Goal: Task Accomplishment & Management: Use online tool/utility

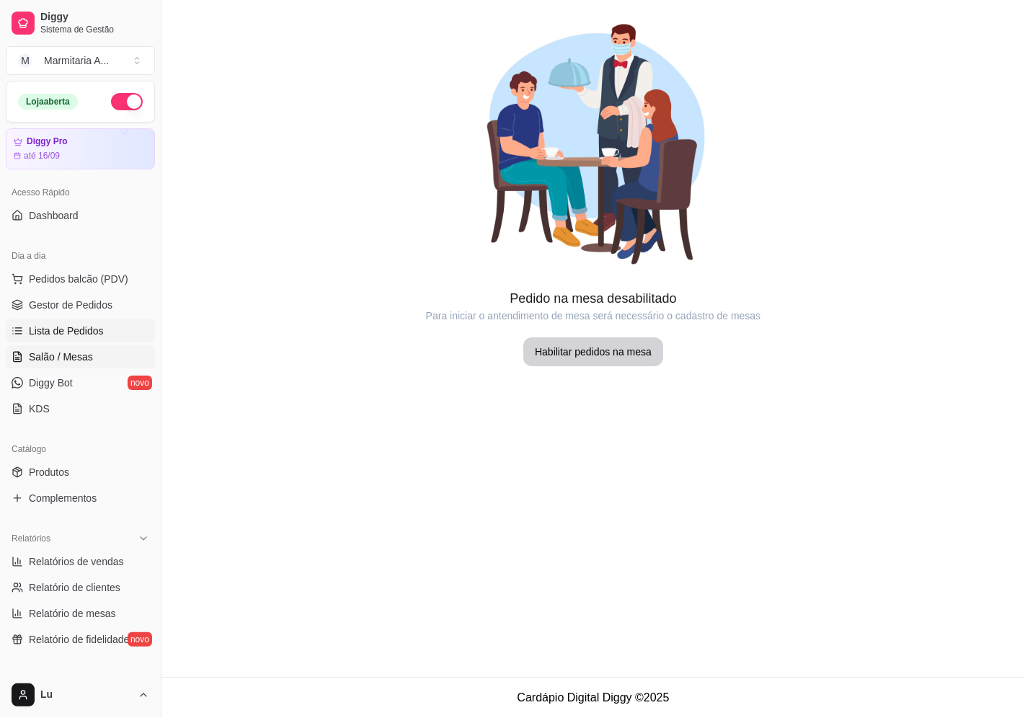
click at [106, 326] on link "Lista de Pedidos" at bounding box center [80, 330] width 149 height 23
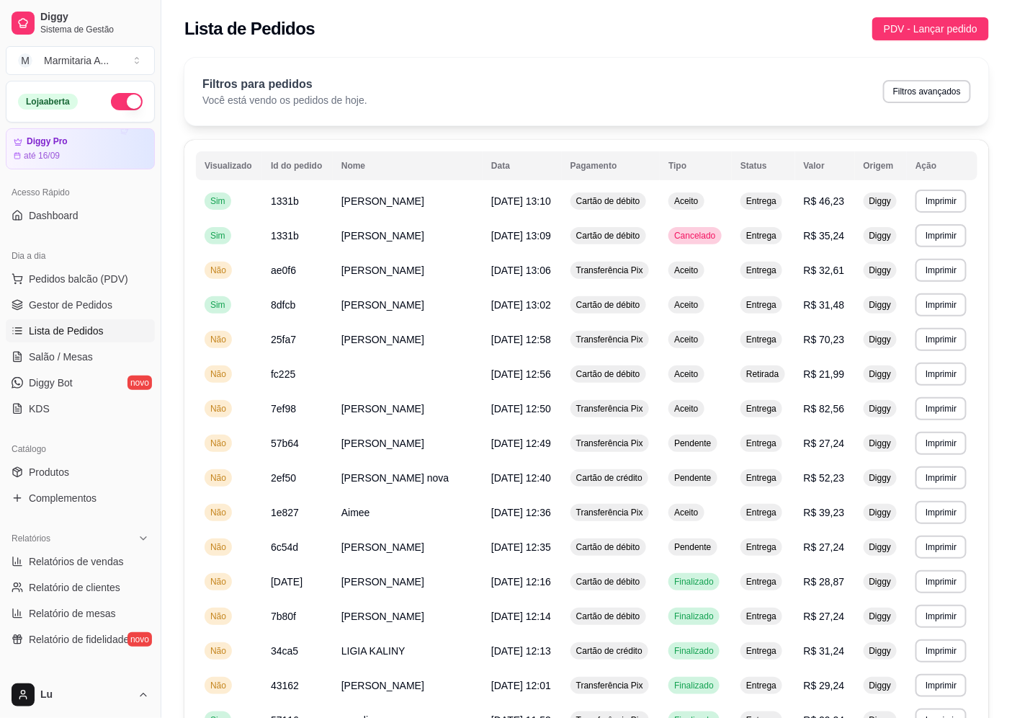
click at [196, 164] on th "Visualizado" at bounding box center [229, 165] width 66 height 29
click at [49, 316] on link "Gestor de Pedidos" at bounding box center [80, 304] width 149 height 23
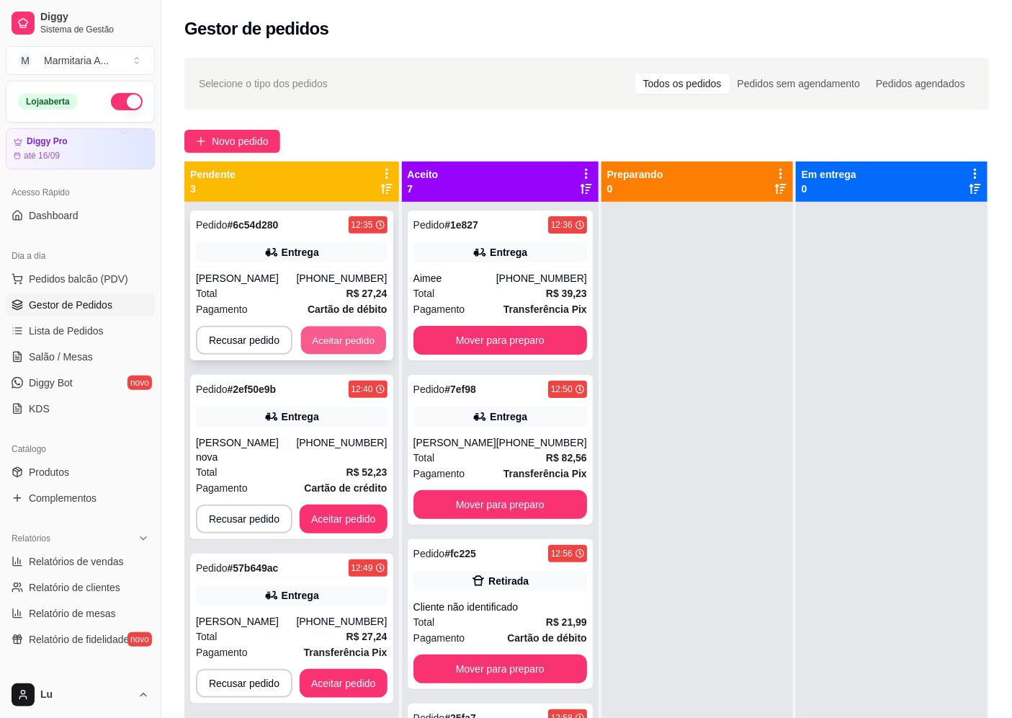
click at [354, 343] on button "Aceitar pedido" at bounding box center [343, 340] width 85 height 28
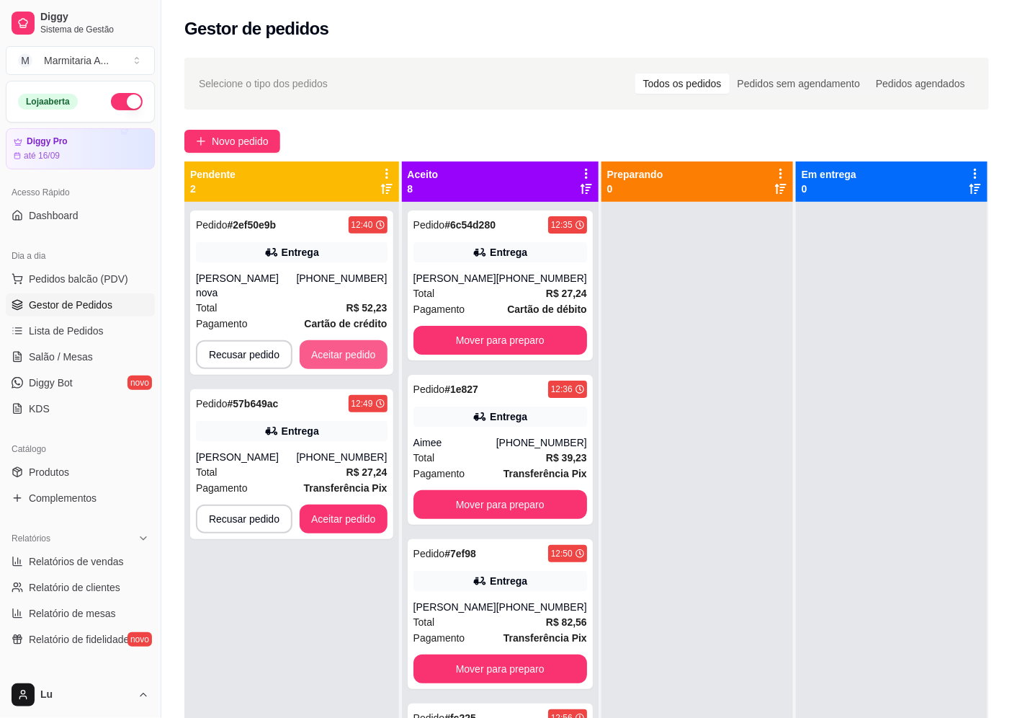
click at [354, 343] on button "Aceitar pedido" at bounding box center [344, 354] width 88 height 29
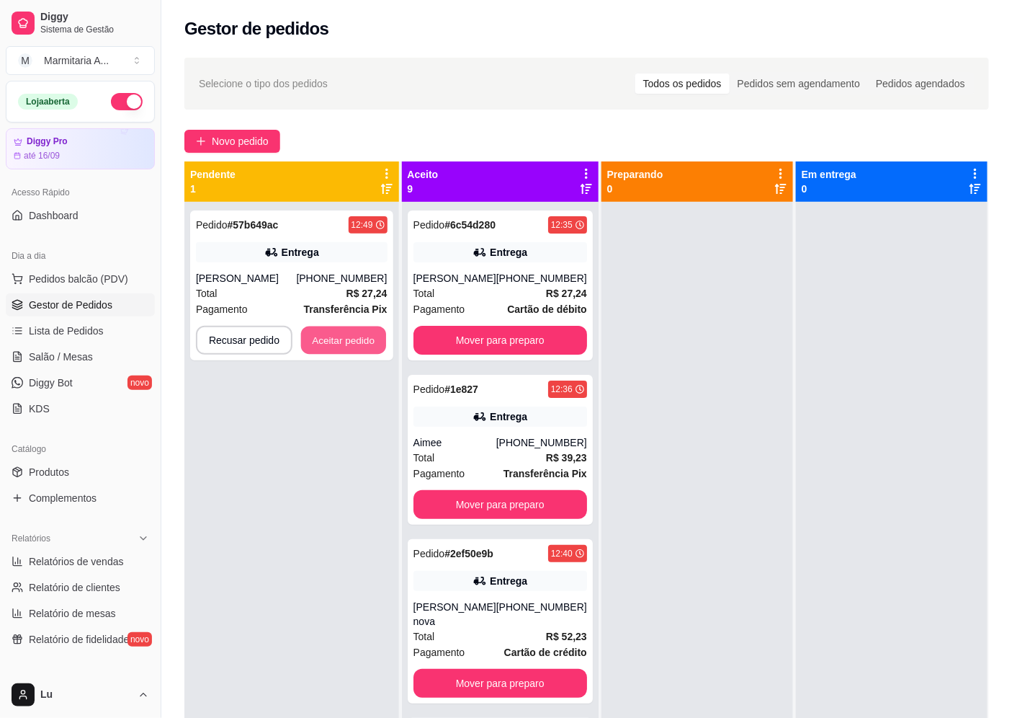
click at [354, 343] on button "Aceitar pedido" at bounding box center [343, 340] width 85 height 28
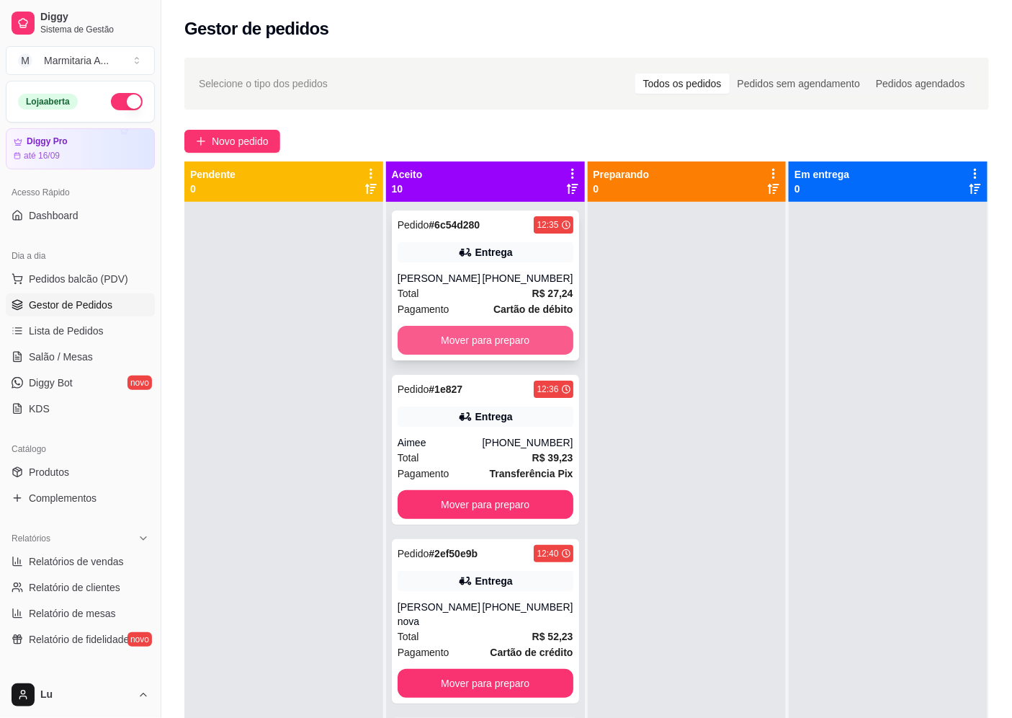
click at [496, 340] on button "Mover para preparo" at bounding box center [486, 340] width 176 height 29
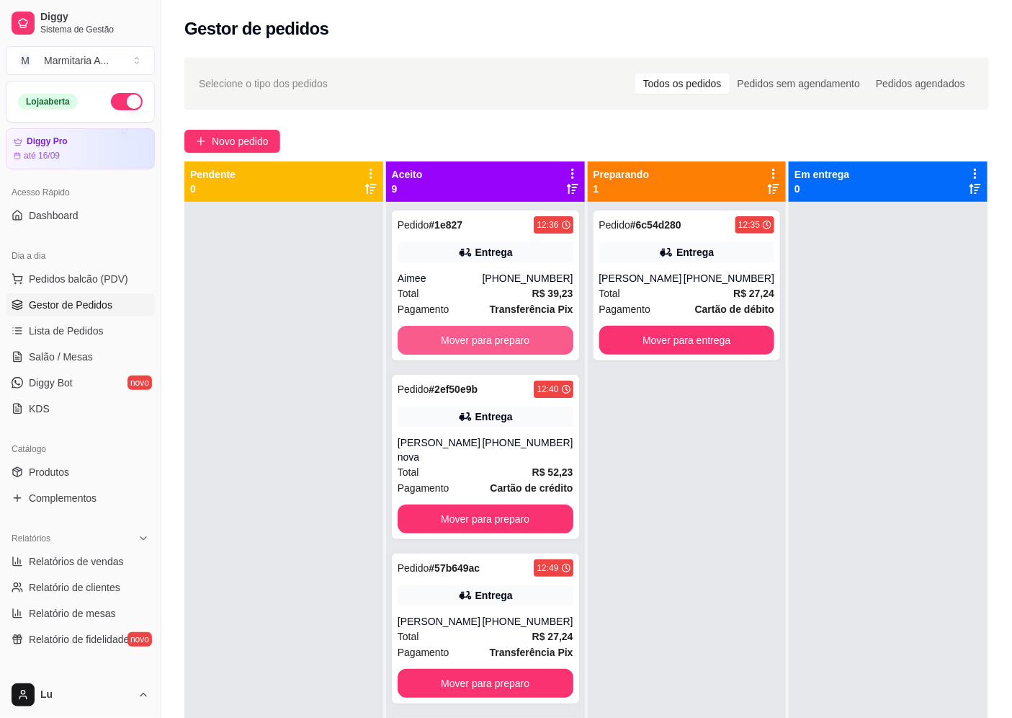
click at [497, 340] on button "Mover para preparo" at bounding box center [486, 340] width 176 height 29
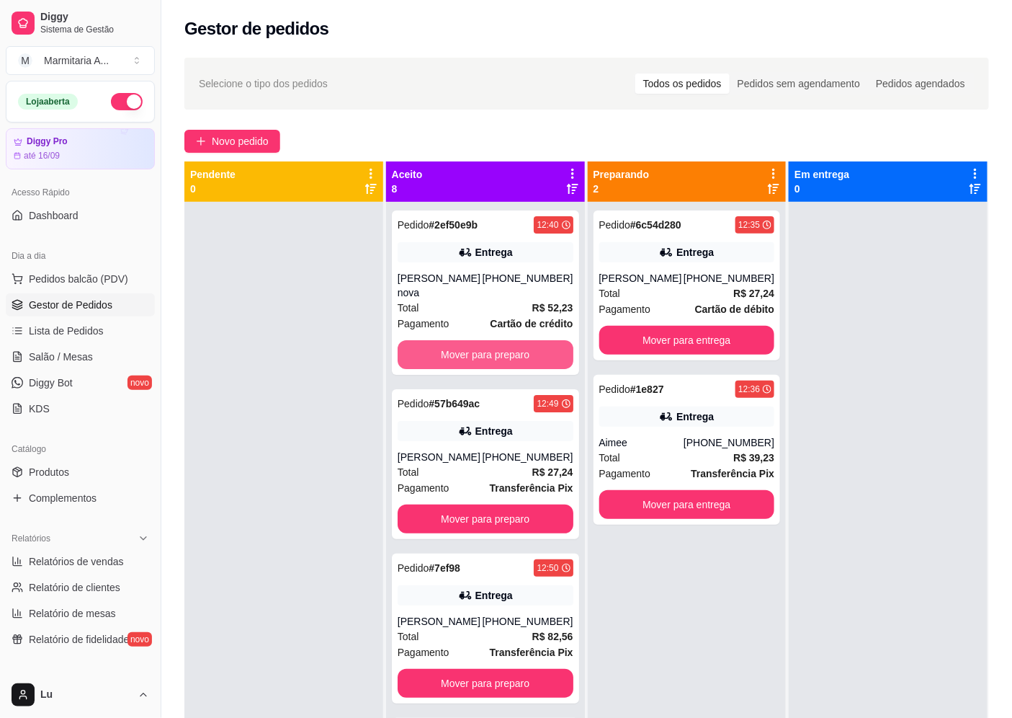
click at [497, 340] on button "Mover para preparo" at bounding box center [486, 354] width 176 height 29
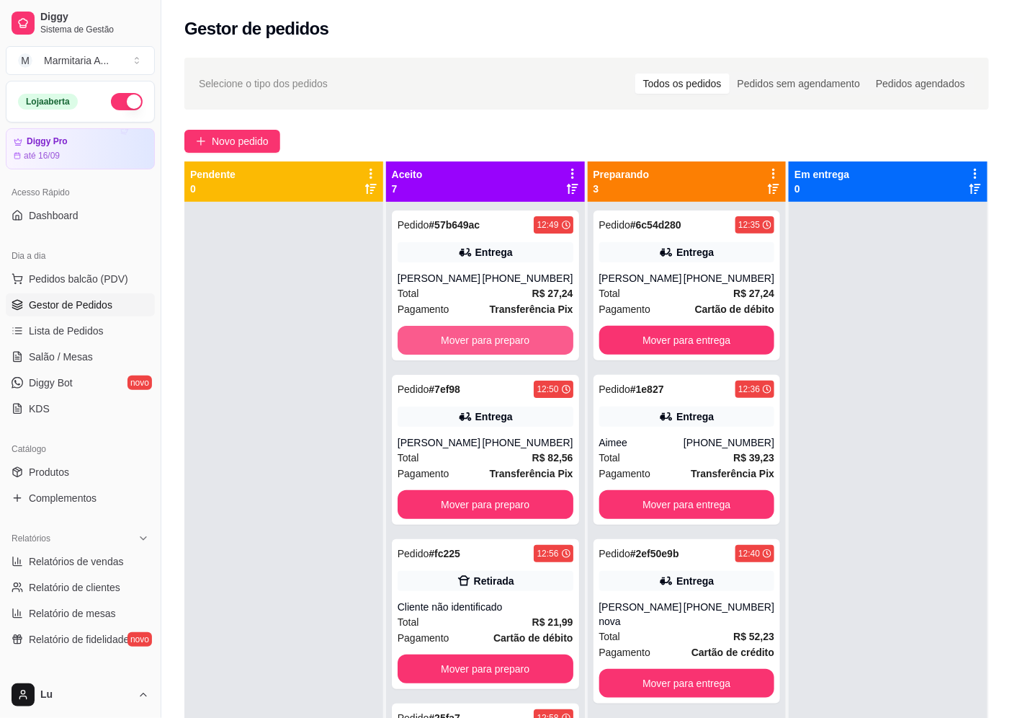
click at [497, 340] on button "Mover para preparo" at bounding box center [486, 340] width 176 height 29
click at [497, 340] on button "Mover para preparo" at bounding box center [485, 340] width 170 height 28
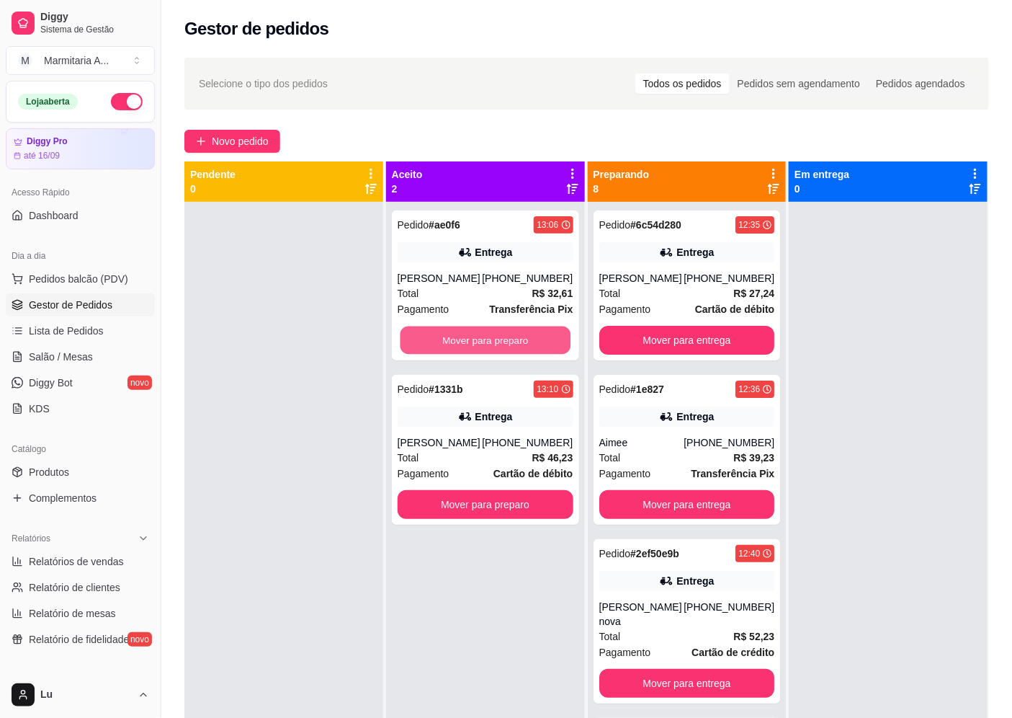
click at [497, 340] on button "Mover para preparo" at bounding box center [485, 340] width 170 height 28
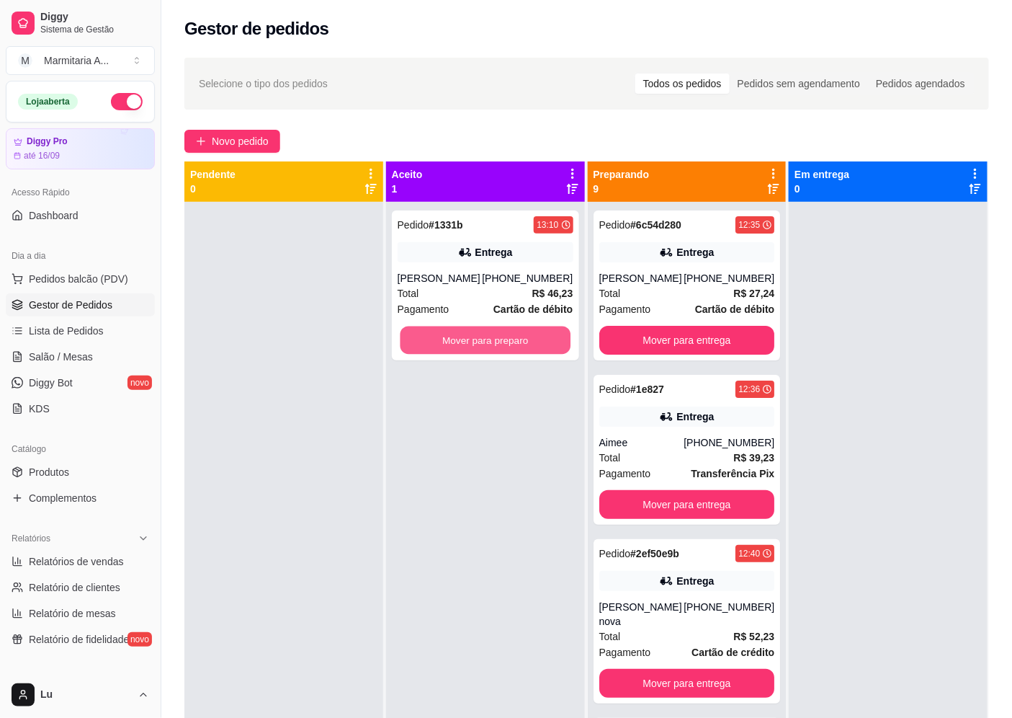
click at [497, 340] on button "Mover para preparo" at bounding box center [485, 340] width 170 height 28
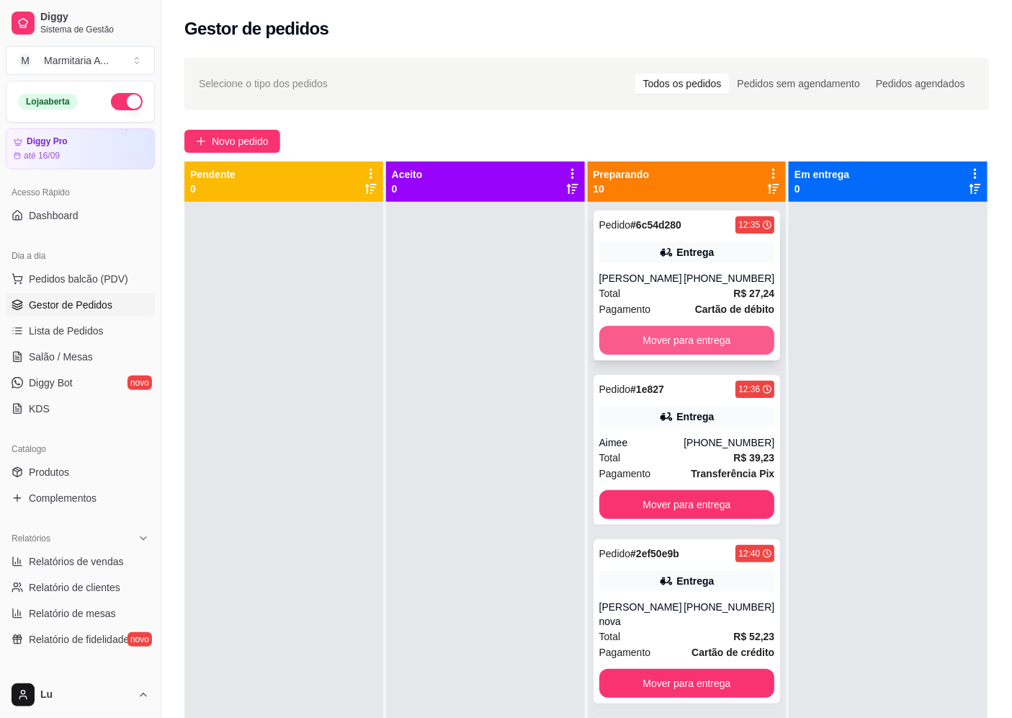
click at [721, 342] on button "Mover para entrega" at bounding box center [687, 340] width 176 height 29
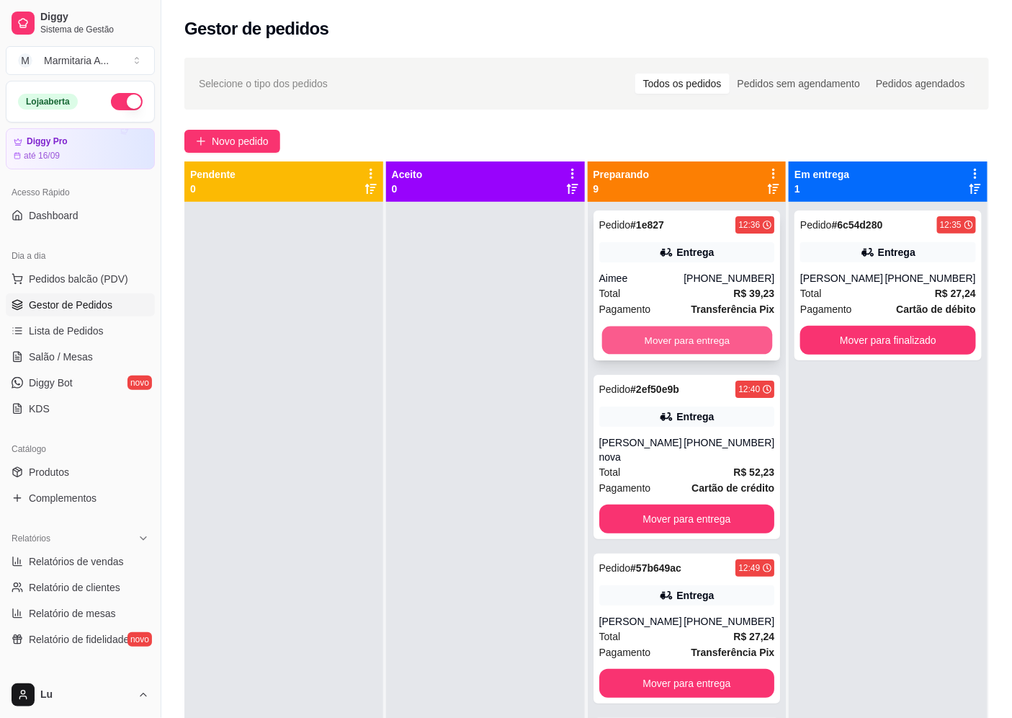
click at [724, 336] on button "Mover para entrega" at bounding box center [687, 340] width 170 height 28
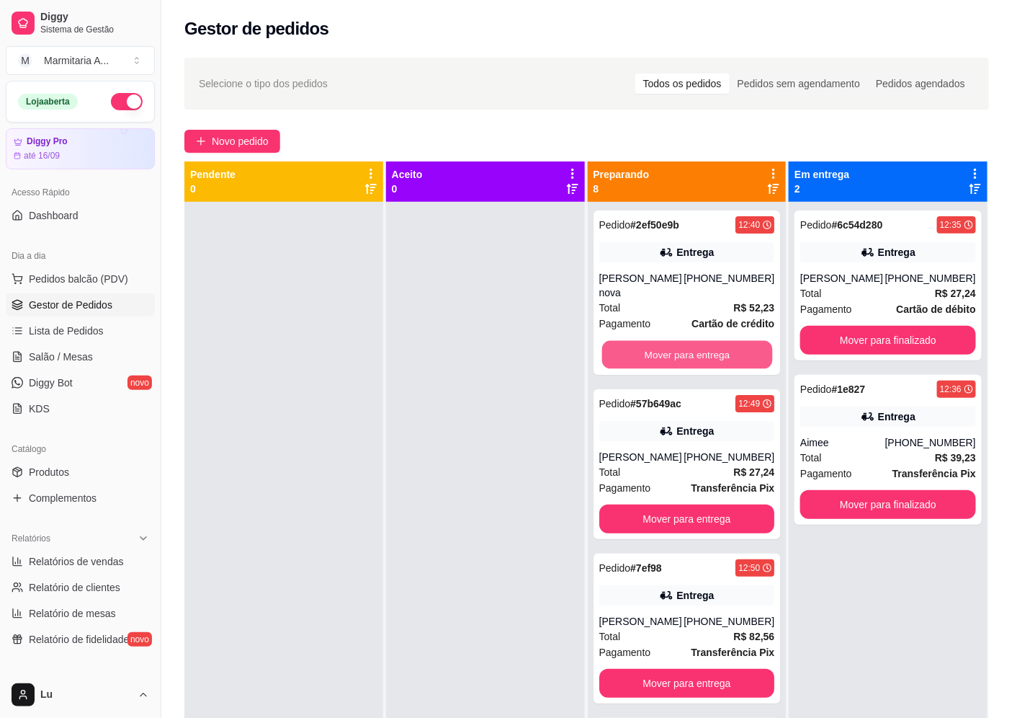
click at [724, 341] on button "Mover para entrega" at bounding box center [687, 355] width 170 height 28
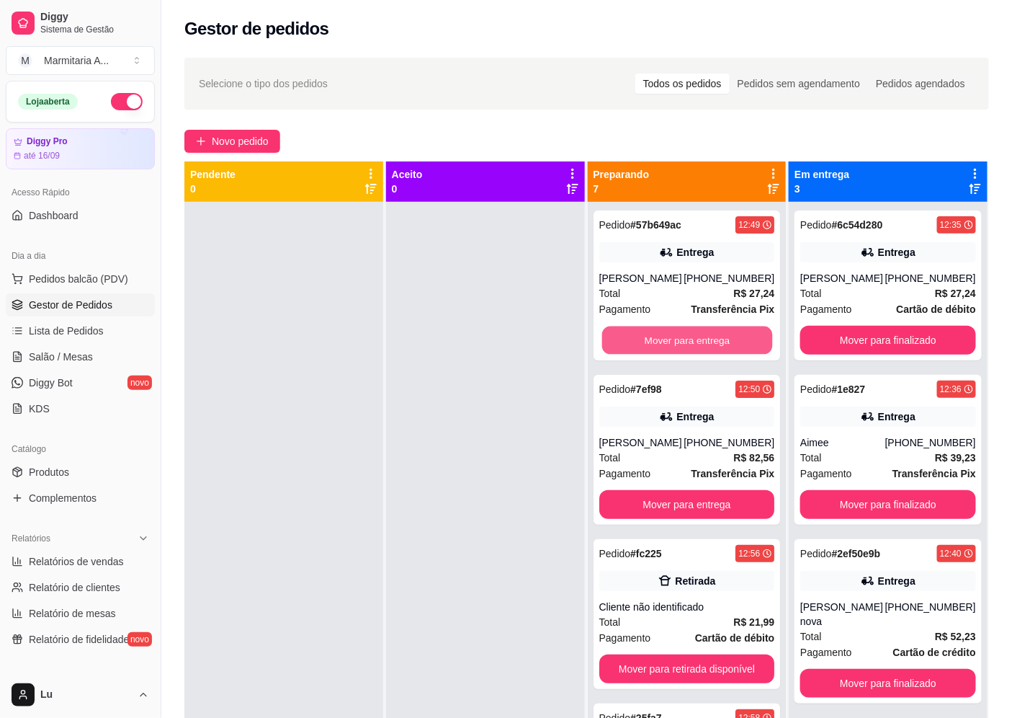
click at [724, 336] on button "Mover para entrega" at bounding box center [687, 340] width 170 height 28
click at [724, 336] on button "Mover para retirada disponível" at bounding box center [687, 340] width 170 height 28
click at [724, 336] on button "Mover para entrega" at bounding box center [687, 340] width 176 height 29
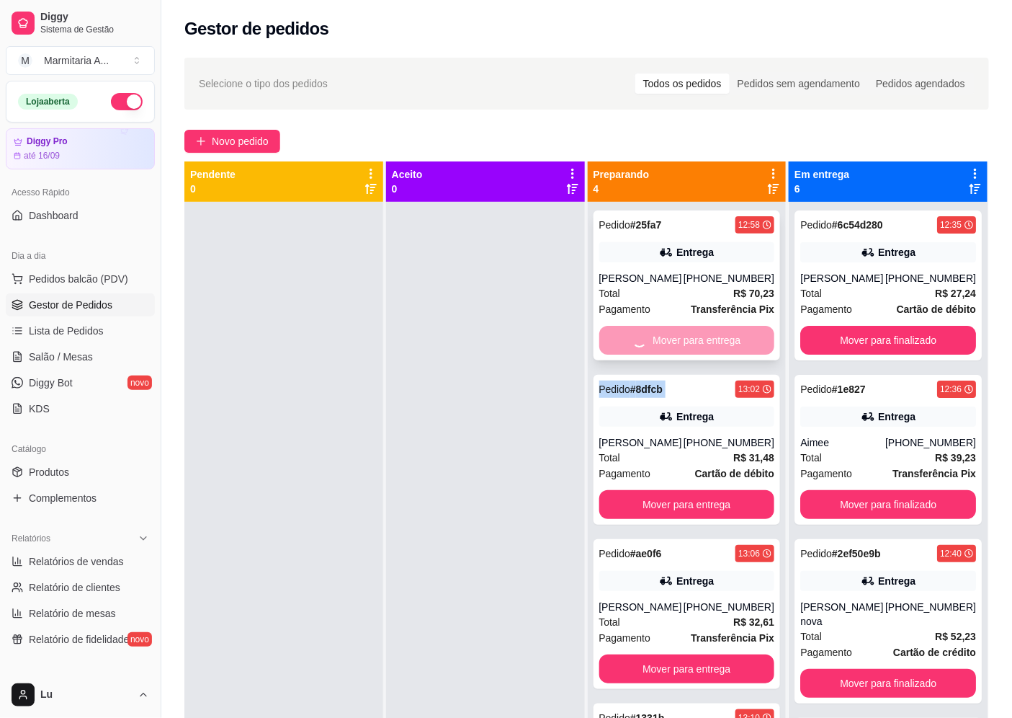
click at [724, 336] on div "Mover para entrega" at bounding box center [687, 340] width 176 height 29
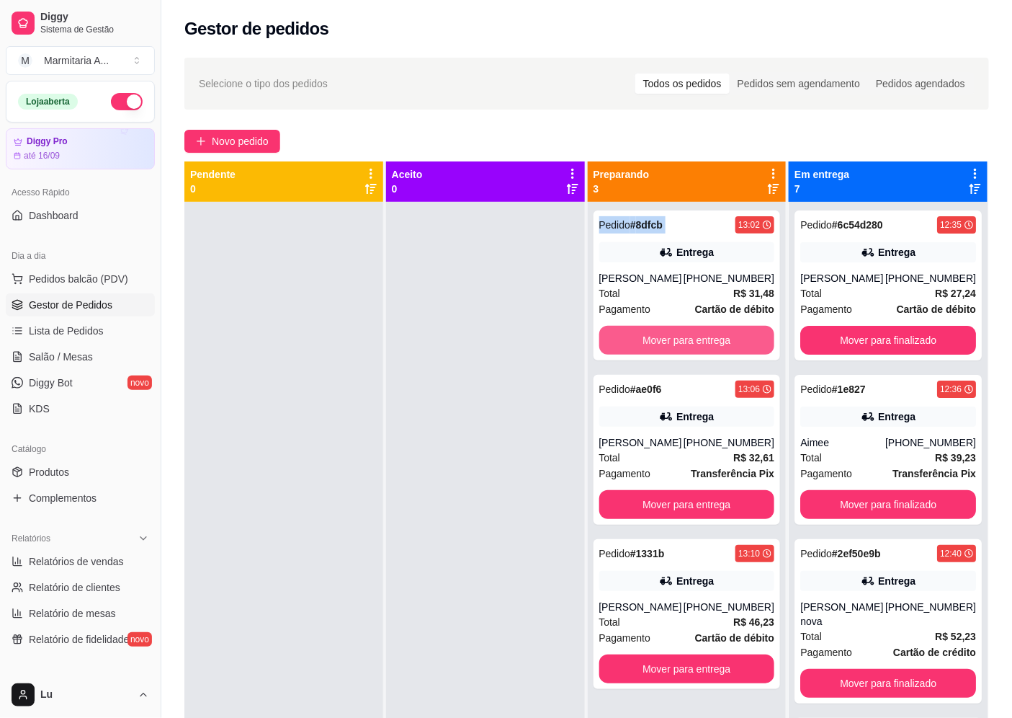
click at [724, 336] on button "Mover para entrega" at bounding box center [687, 340] width 176 height 29
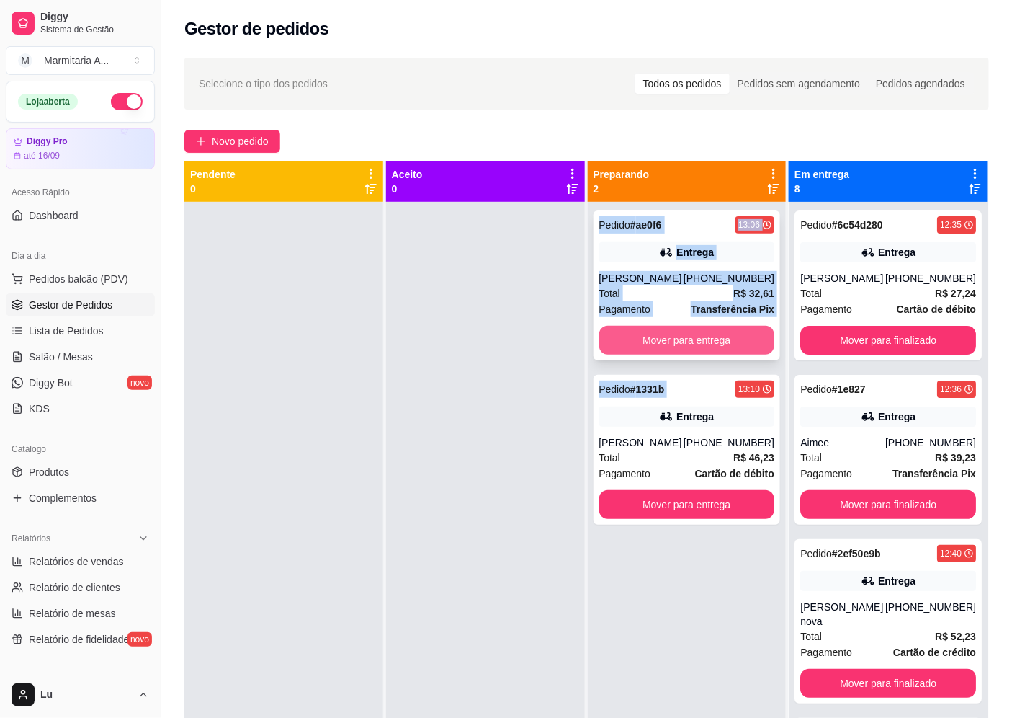
click at [724, 341] on button "Mover para entrega" at bounding box center [687, 340] width 176 height 29
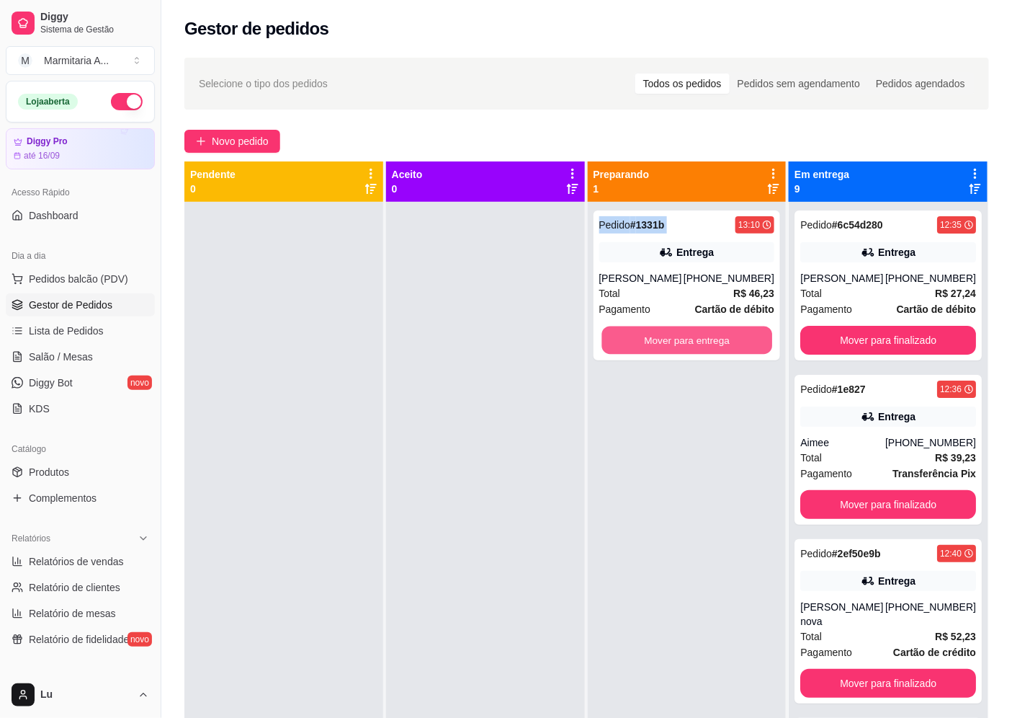
click at [724, 341] on button "Mover para entrega" at bounding box center [687, 340] width 170 height 28
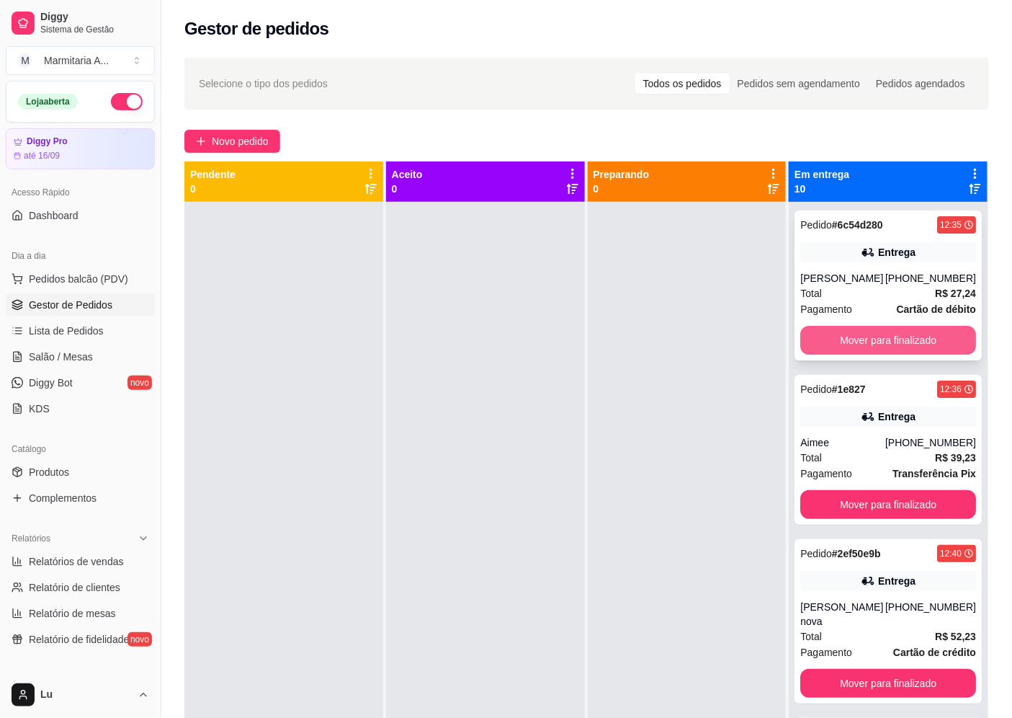
click at [838, 343] on button "Mover para finalizado" at bounding box center [889, 340] width 176 height 29
click at [838, 490] on button "Mover para finalizado" at bounding box center [889, 504] width 176 height 29
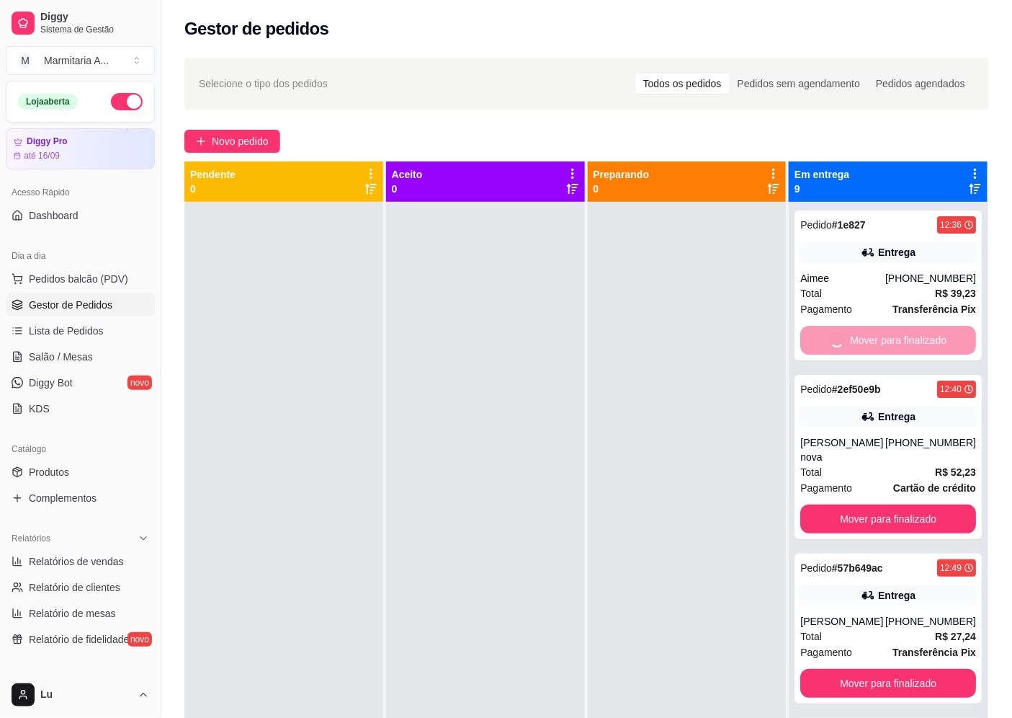
click at [838, 504] on button "Mover para finalizado" at bounding box center [889, 518] width 176 height 29
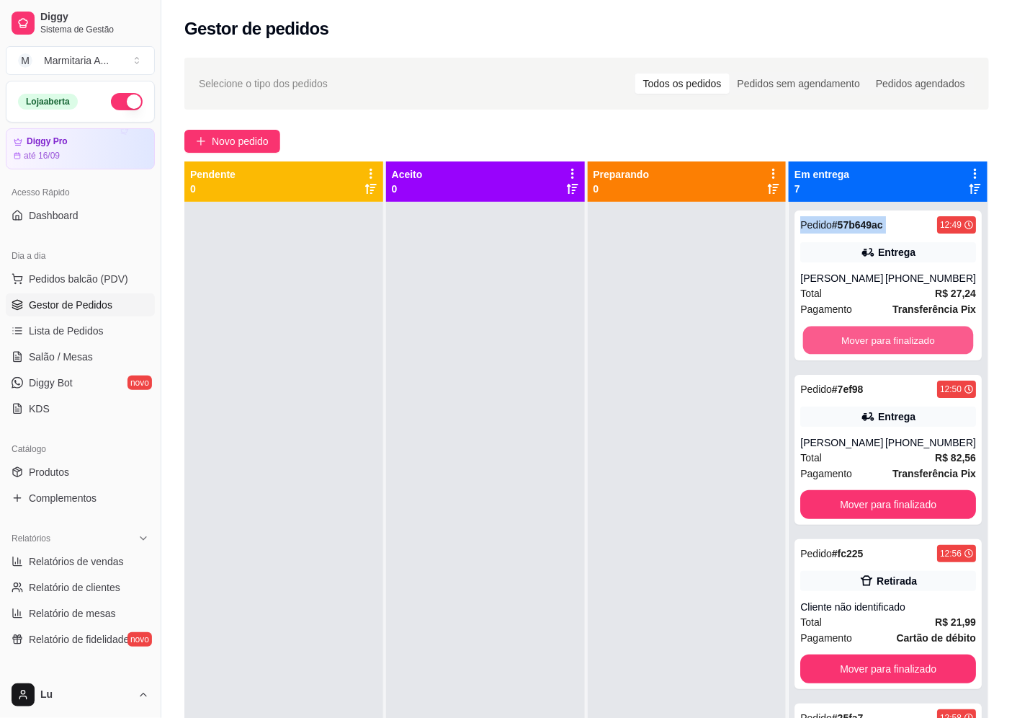
click at [838, 343] on button "Mover para finalizado" at bounding box center [888, 340] width 170 height 28
click at [838, 343] on button "Mover para finalizado" at bounding box center [889, 340] width 176 height 29
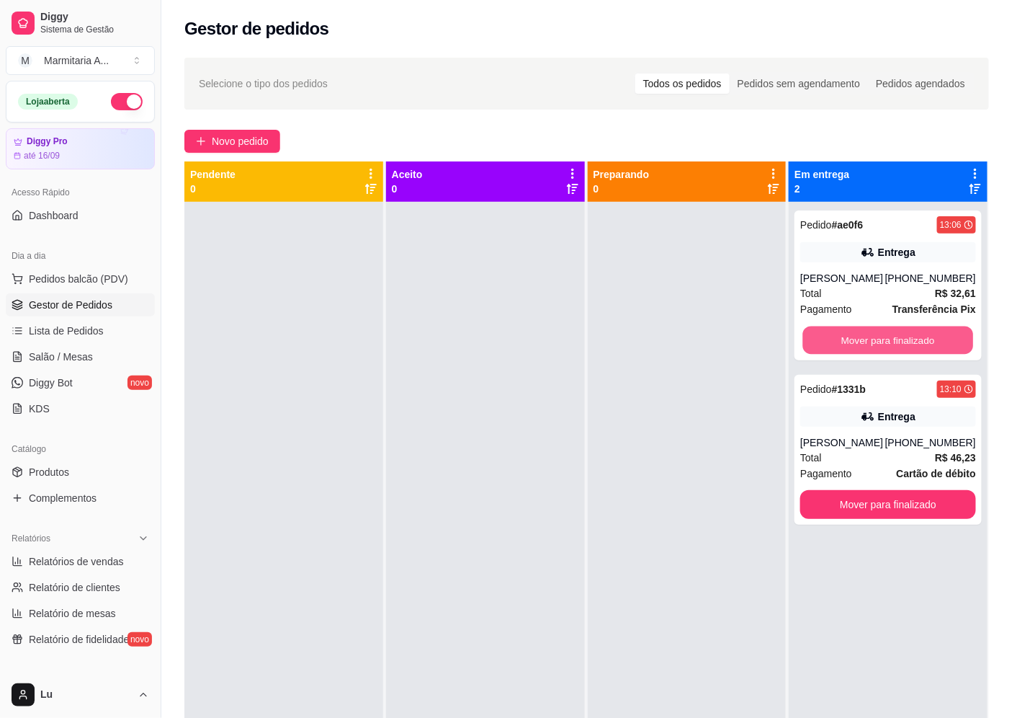
click at [838, 343] on button "Mover para finalizado" at bounding box center [888, 340] width 170 height 28
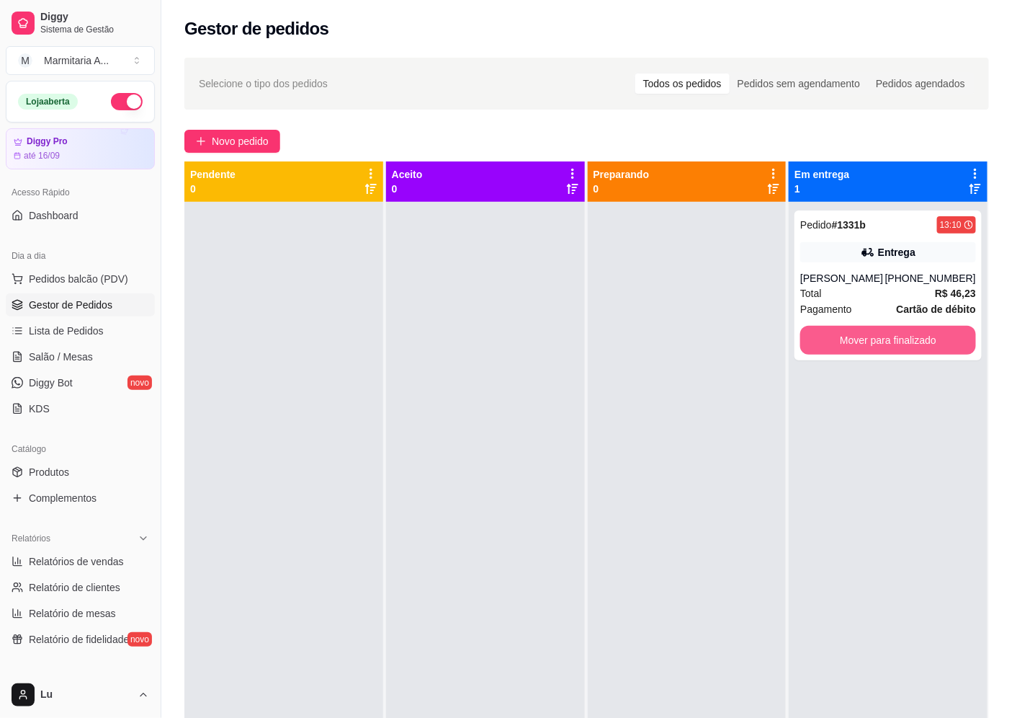
click at [838, 343] on button "Mover para finalizado" at bounding box center [889, 340] width 176 height 29
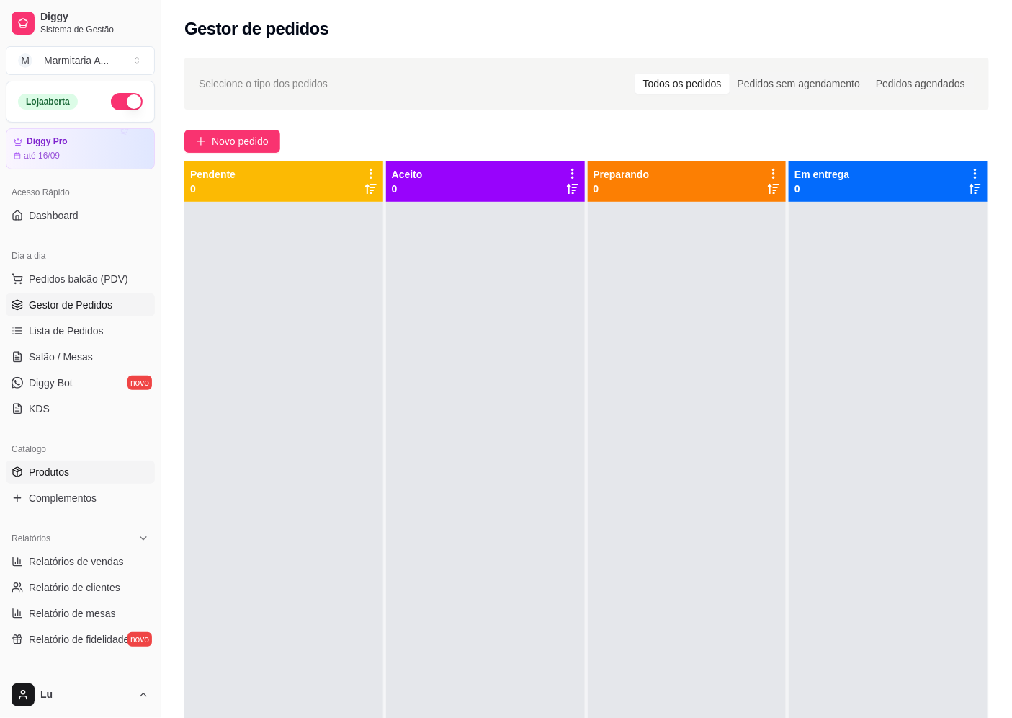
click at [89, 469] on link "Produtos" at bounding box center [80, 471] width 149 height 23
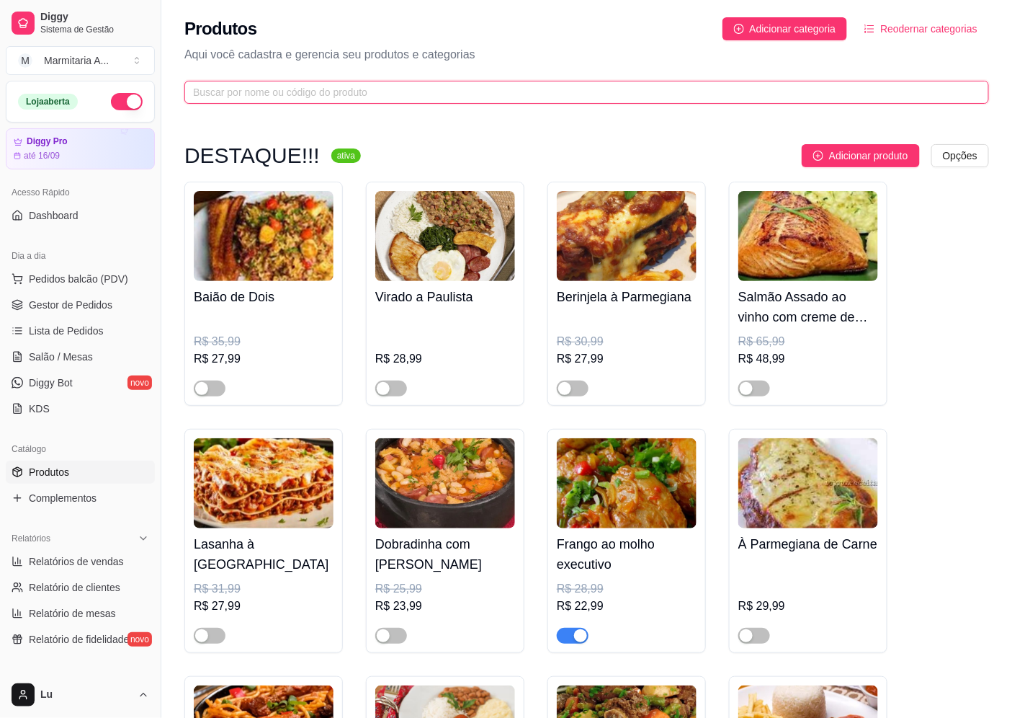
click at [371, 92] on input "text" at bounding box center [581, 92] width 776 height 16
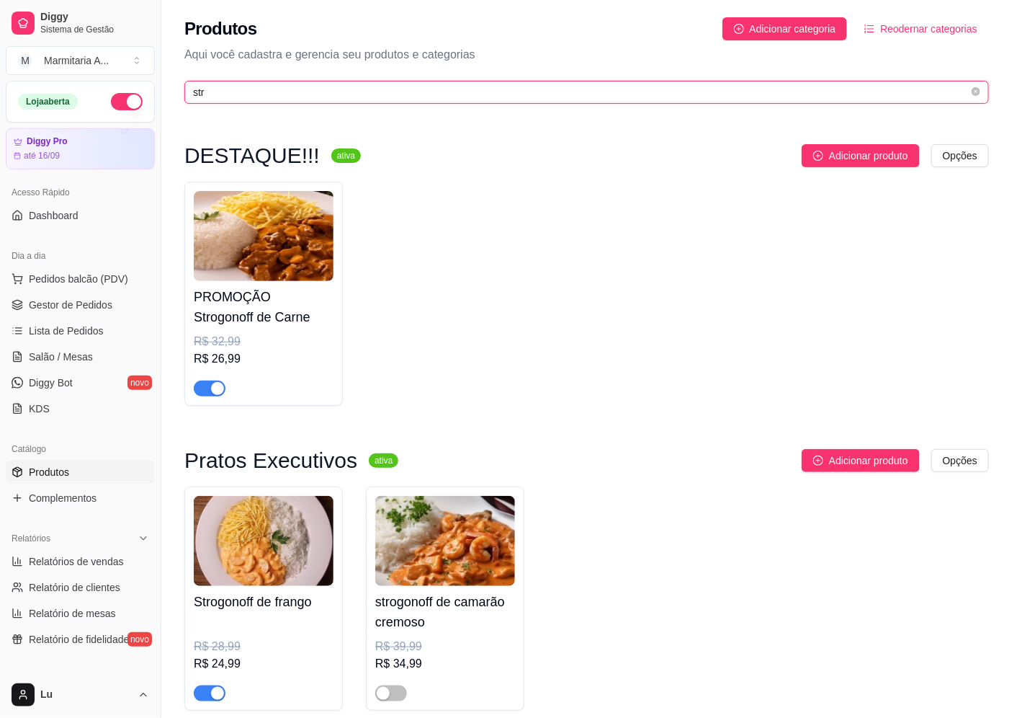
type input "str"
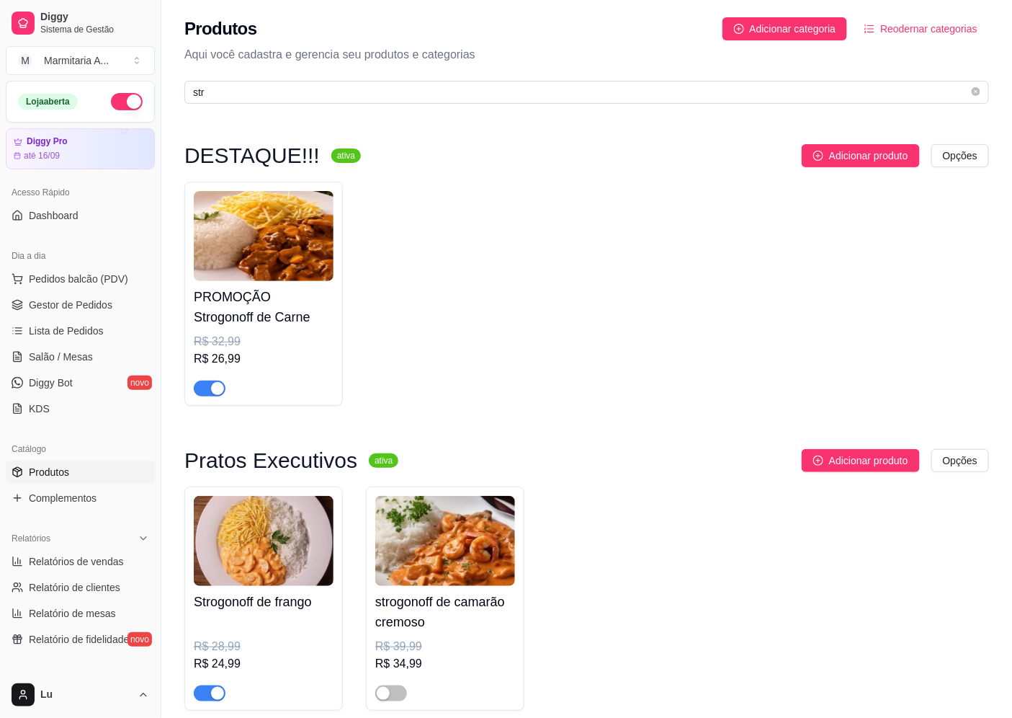
click at [294, 580] on img at bounding box center [264, 541] width 140 height 90
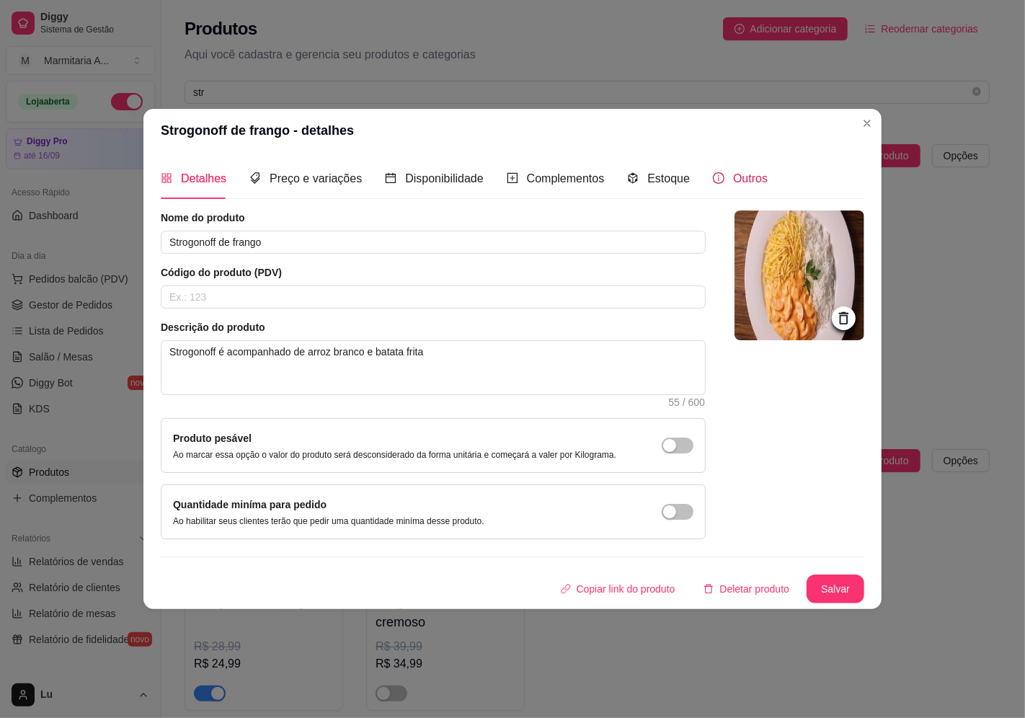
click at [752, 177] on span "Outros" at bounding box center [750, 178] width 35 height 12
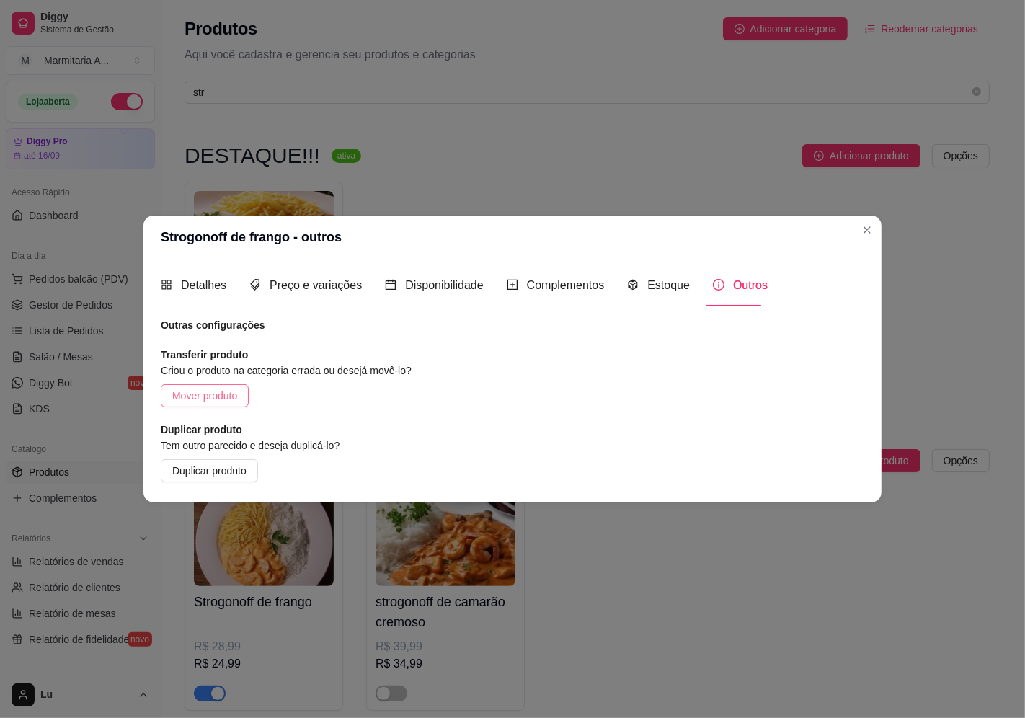
click at [233, 394] on span "Mover produto" at bounding box center [204, 396] width 65 height 16
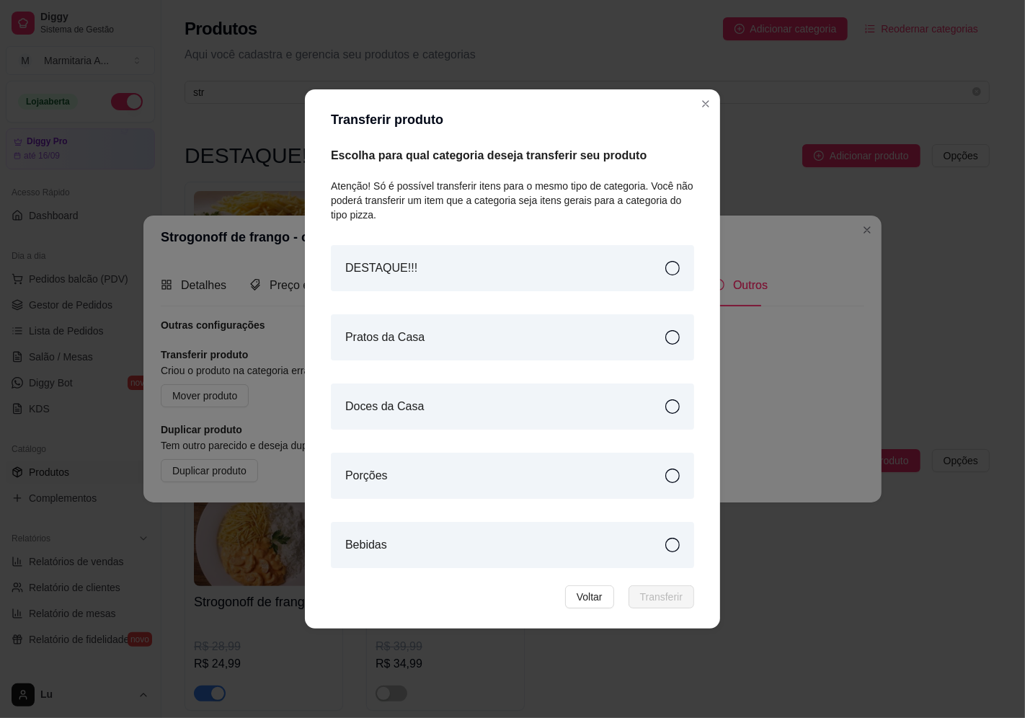
click at [452, 265] on div "DESTAQUE!!!" at bounding box center [512, 268] width 363 height 46
click at [672, 592] on span "Transferir" at bounding box center [661, 597] width 43 height 16
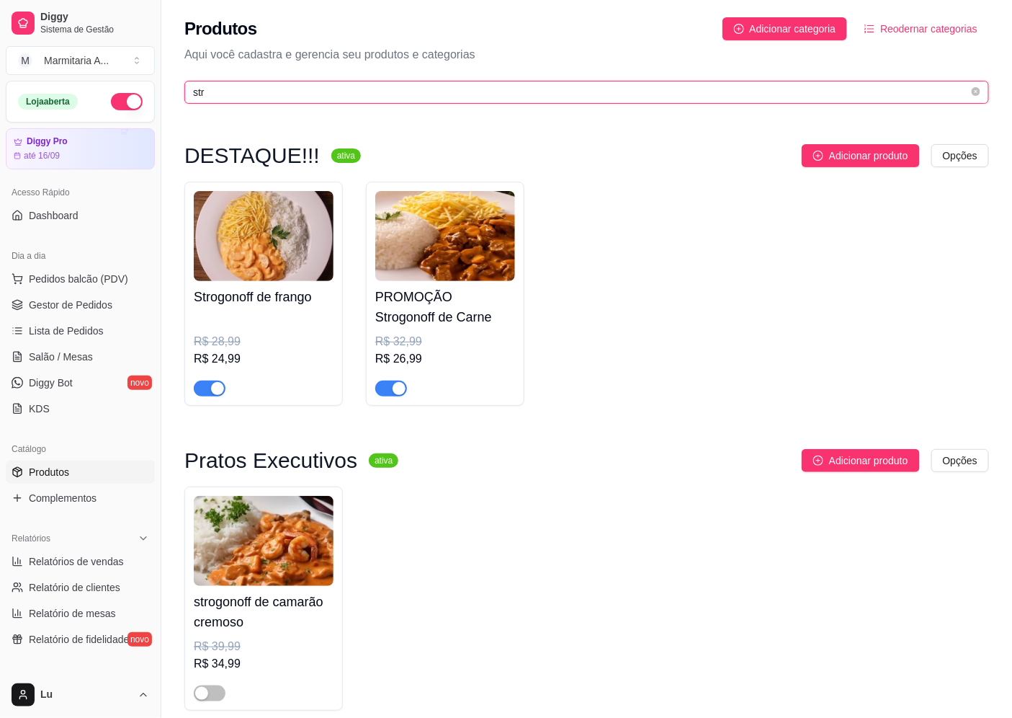
click at [246, 94] on input "str" at bounding box center [581, 92] width 776 height 16
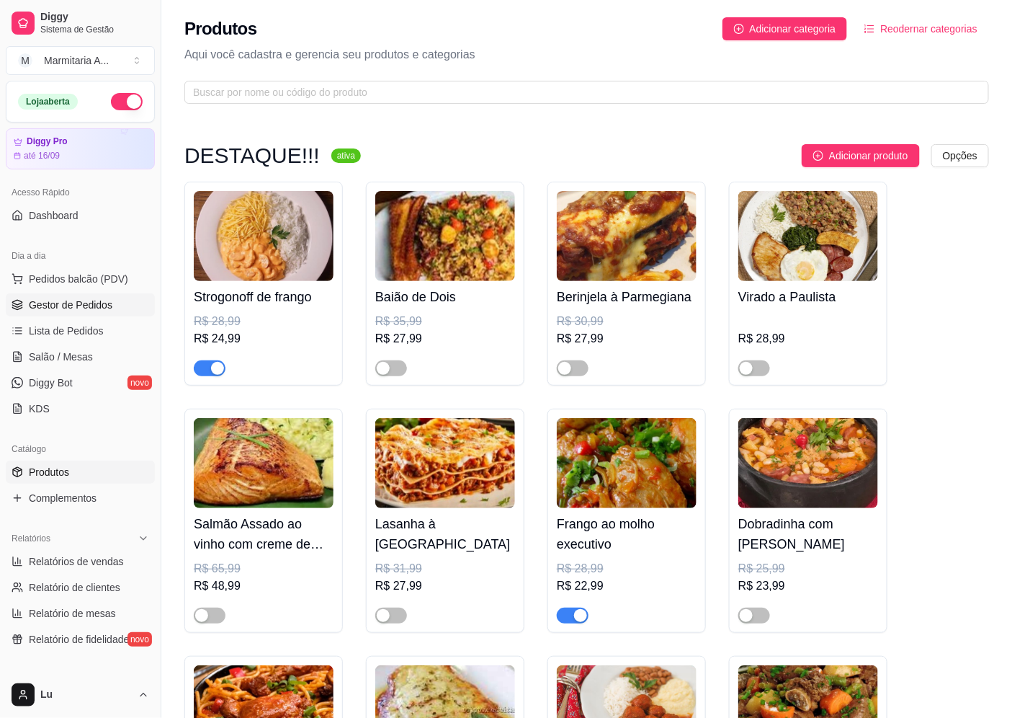
click at [62, 312] on link "Gestor de Pedidos" at bounding box center [80, 304] width 149 height 23
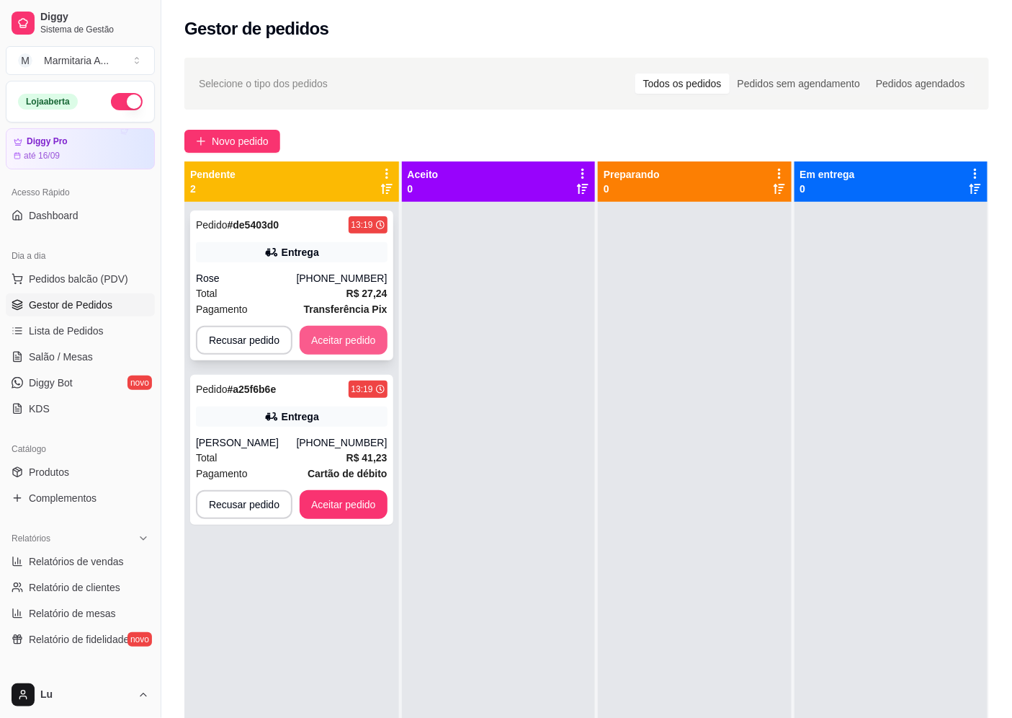
click at [362, 331] on button "Aceitar pedido" at bounding box center [344, 340] width 88 height 29
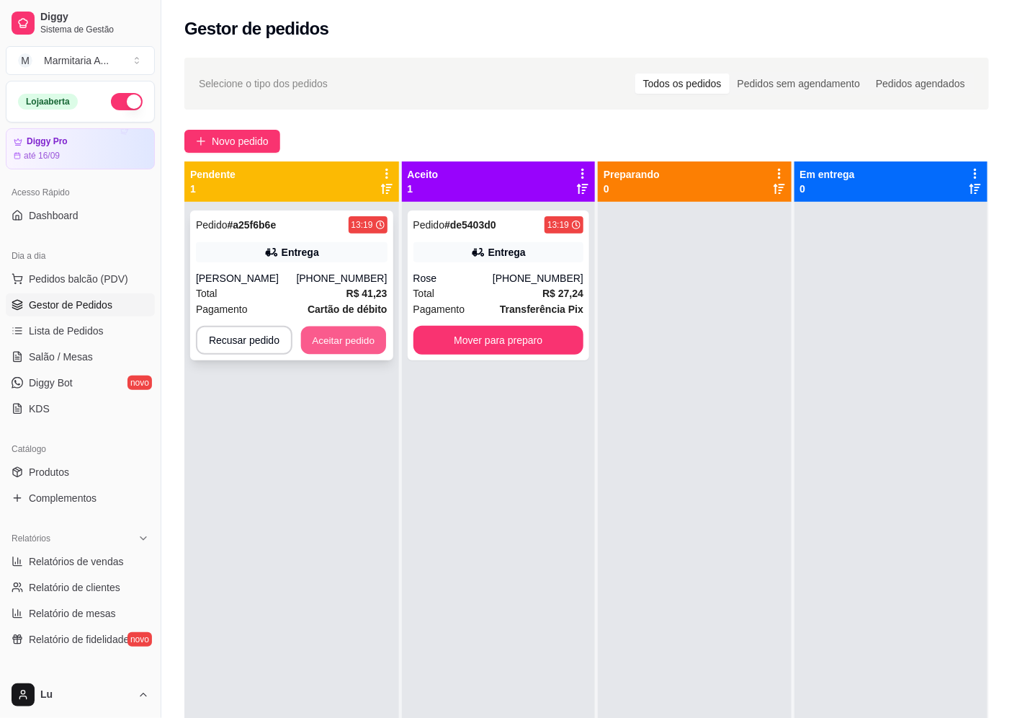
click at [375, 346] on button "Aceitar pedido" at bounding box center [343, 340] width 85 height 28
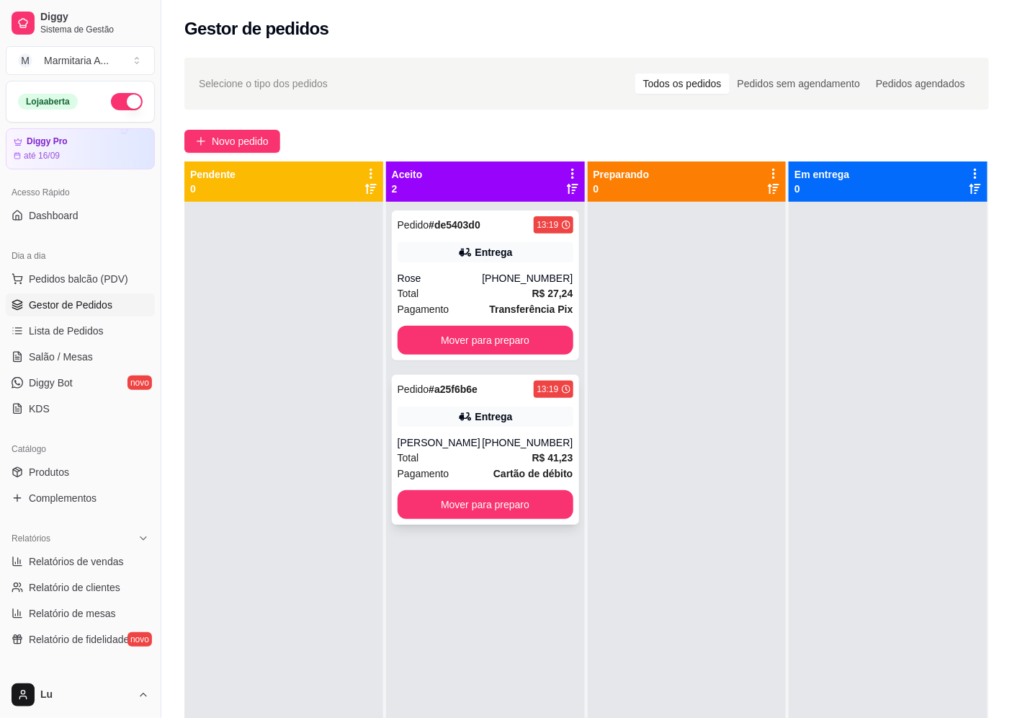
click at [517, 437] on div "[PHONE_NUMBER]" at bounding box center [527, 442] width 91 height 14
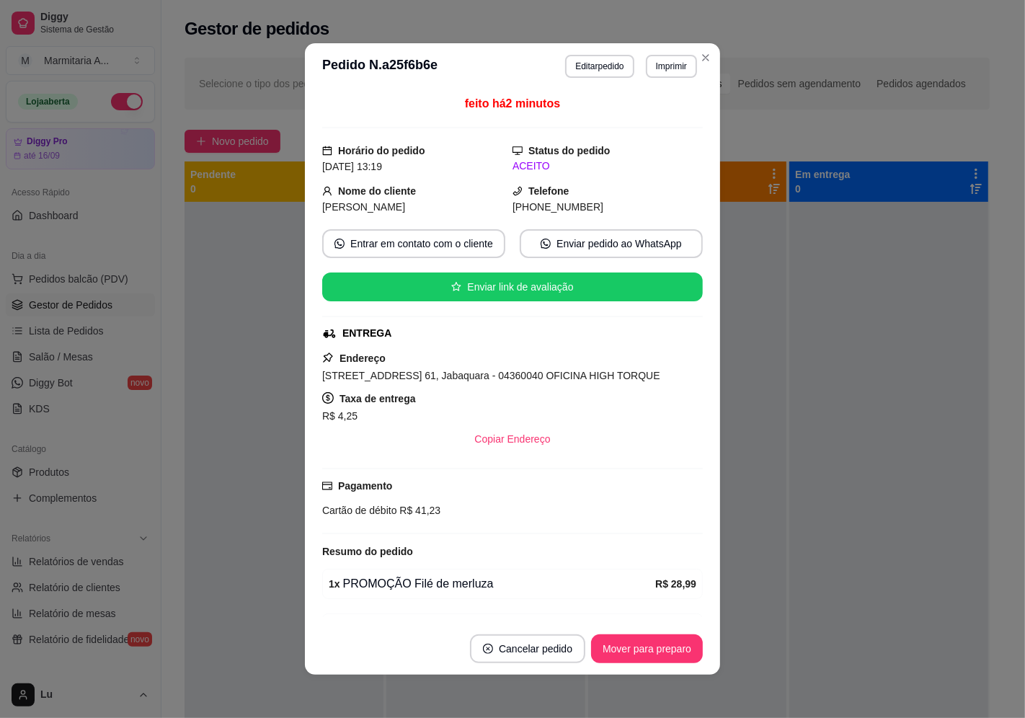
scroll to position [84, 0]
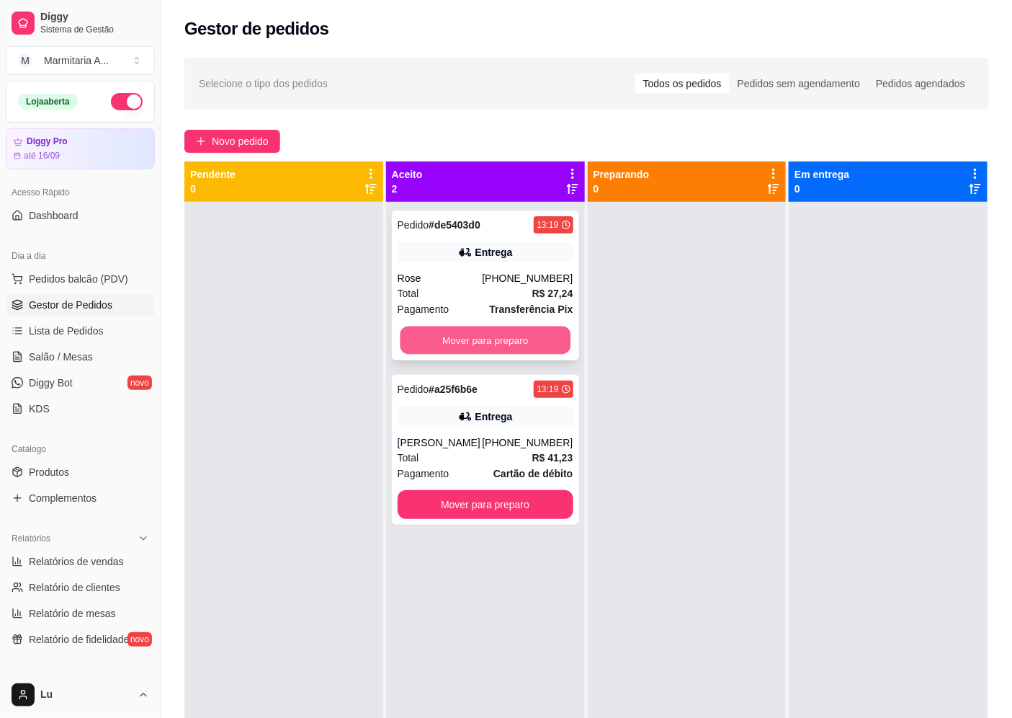
click at [522, 341] on button "Mover para preparo" at bounding box center [485, 340] width 170 height 28
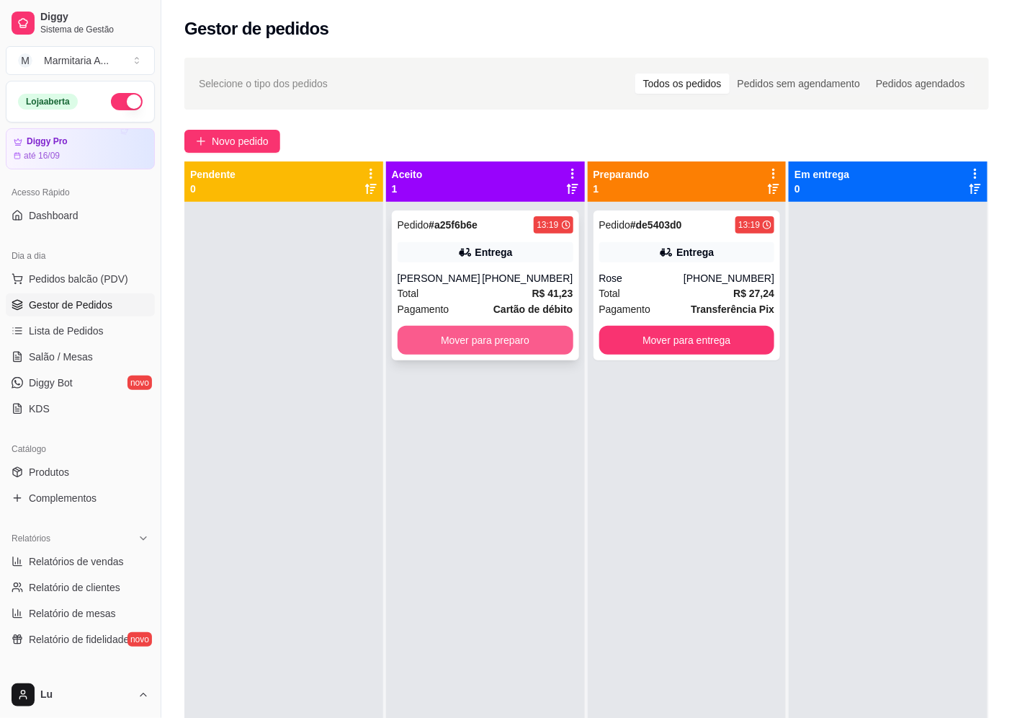
click at [523, 336] on button "Mover para preparo" at bounding box center [486, 340] width 176 height 29
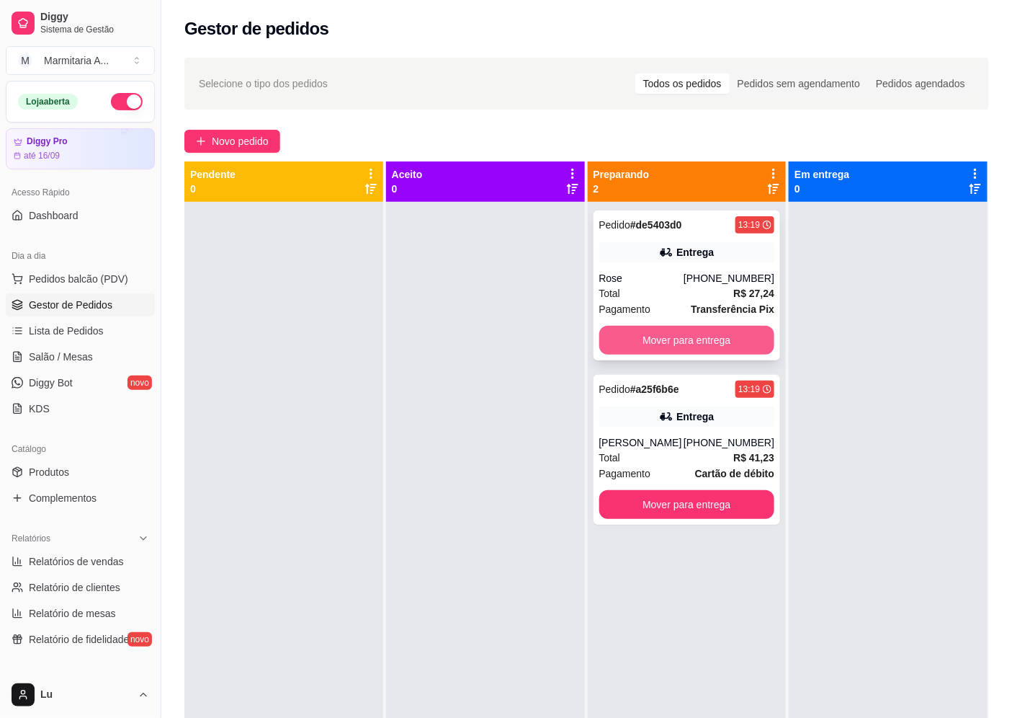
click at [725, 344] on button "Mover para entrega" at bounding box center [687, 340] width 176 height 29
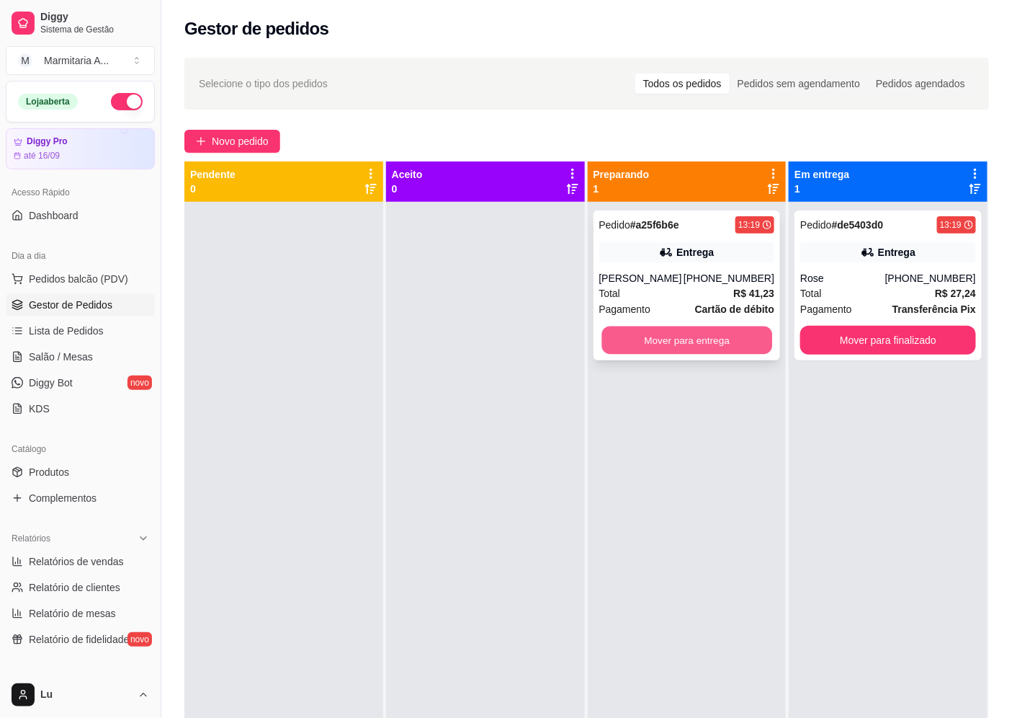
click at [709, 343] on button "Mover para entrega" at bounding box center [687, 340] width 170 height 28
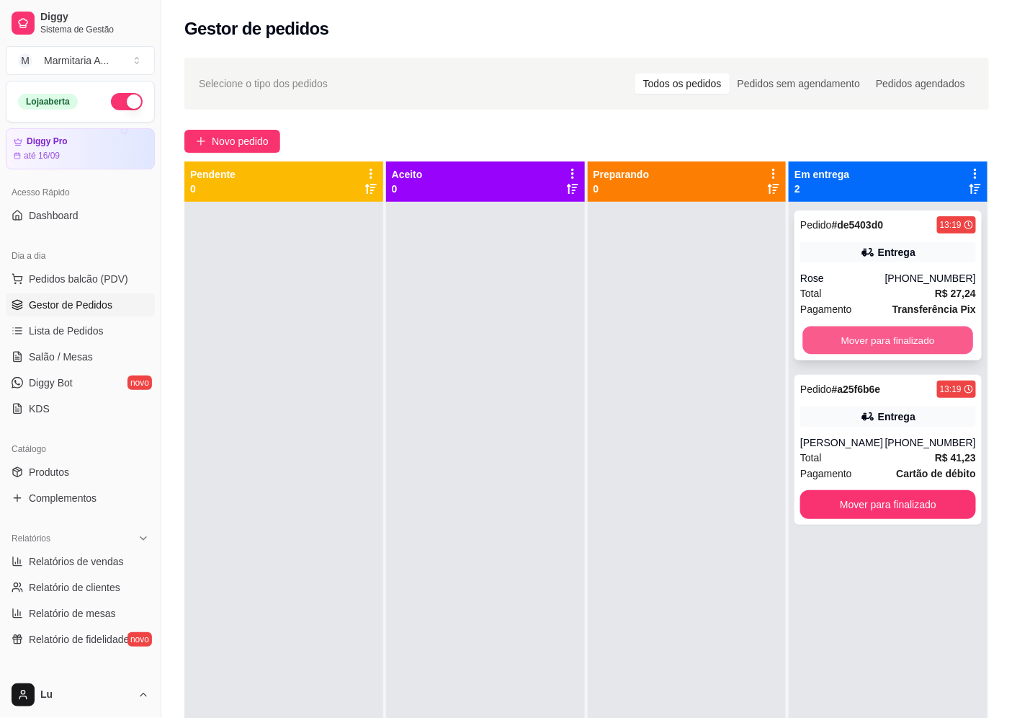
click at [917, 347] on button "Mover para finalizado" at bounding box center [888, 340] width 170 height 28
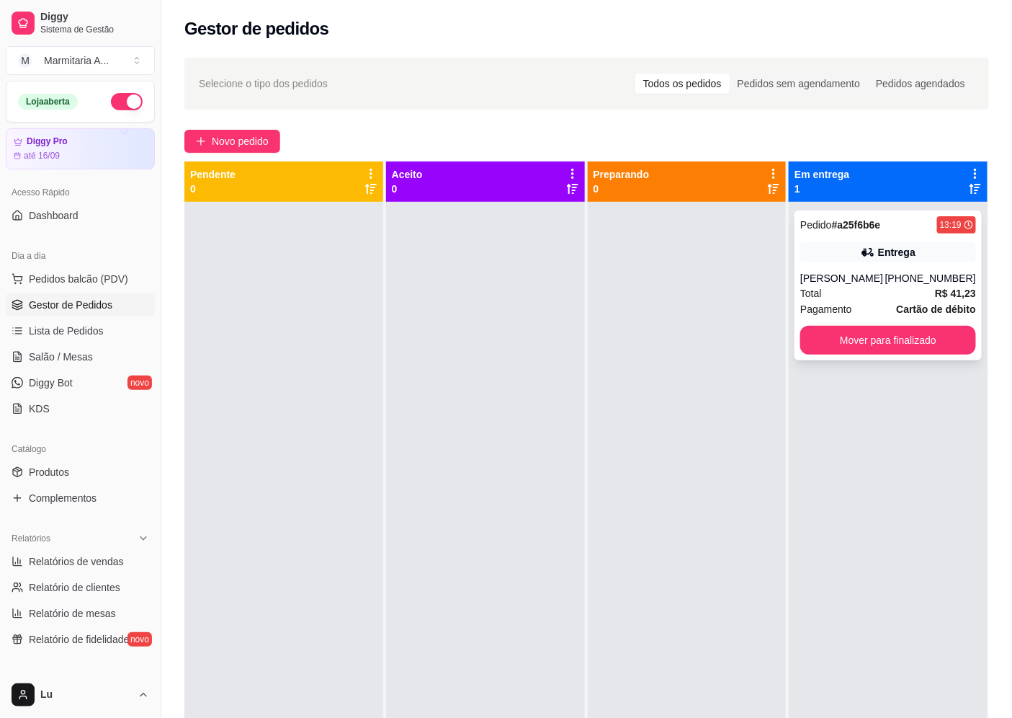
click at [886, 264] on div "Pedido # a25f6b6e 13:19 Entrega [PERSON_NAME] [PHONE_NUMBER] Total R$ 41,23 Pag…" at bounding box center [888, 285] width 187 height 150
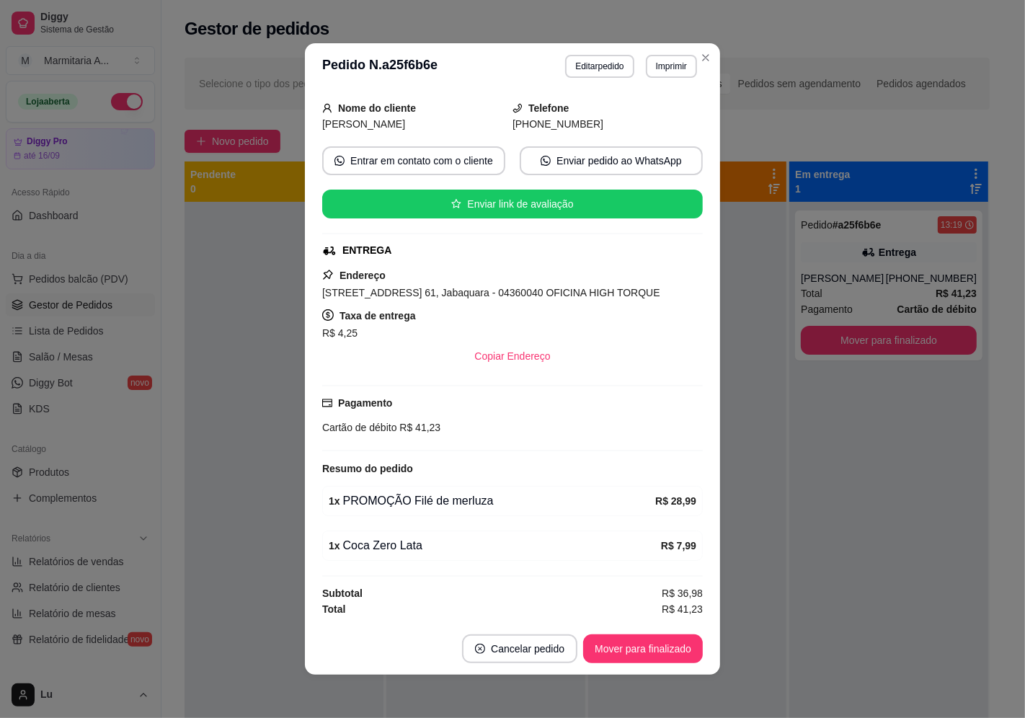
scroll to position [3, 0]
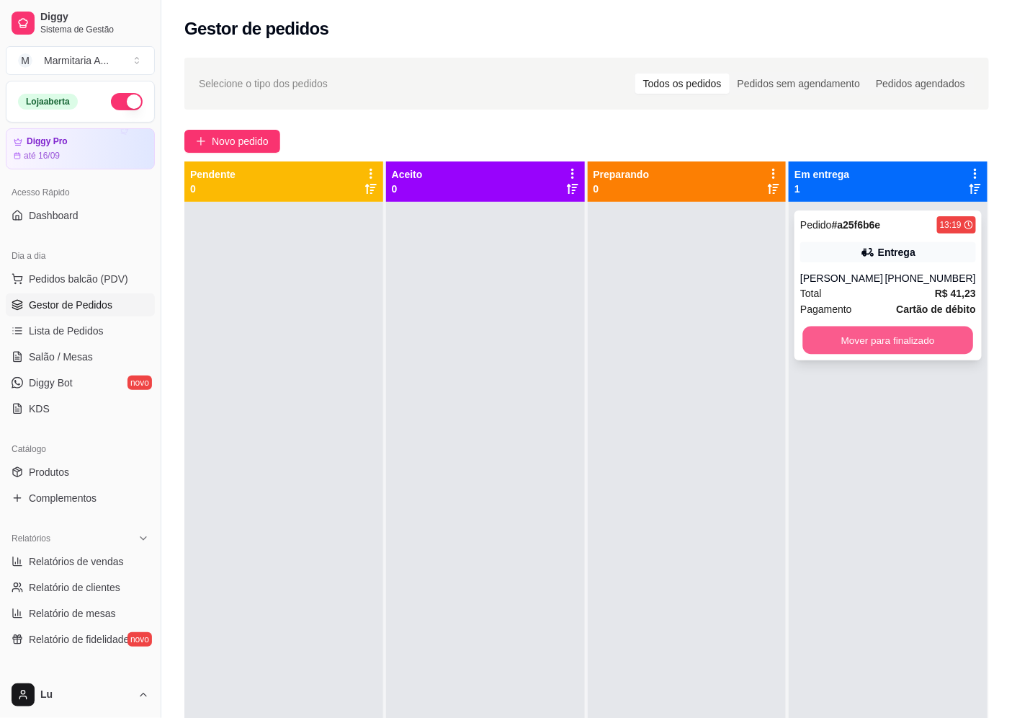
click at [934, 339] on button "Mover para finalizado" at bounding box center [888, 340] width 170 height 28
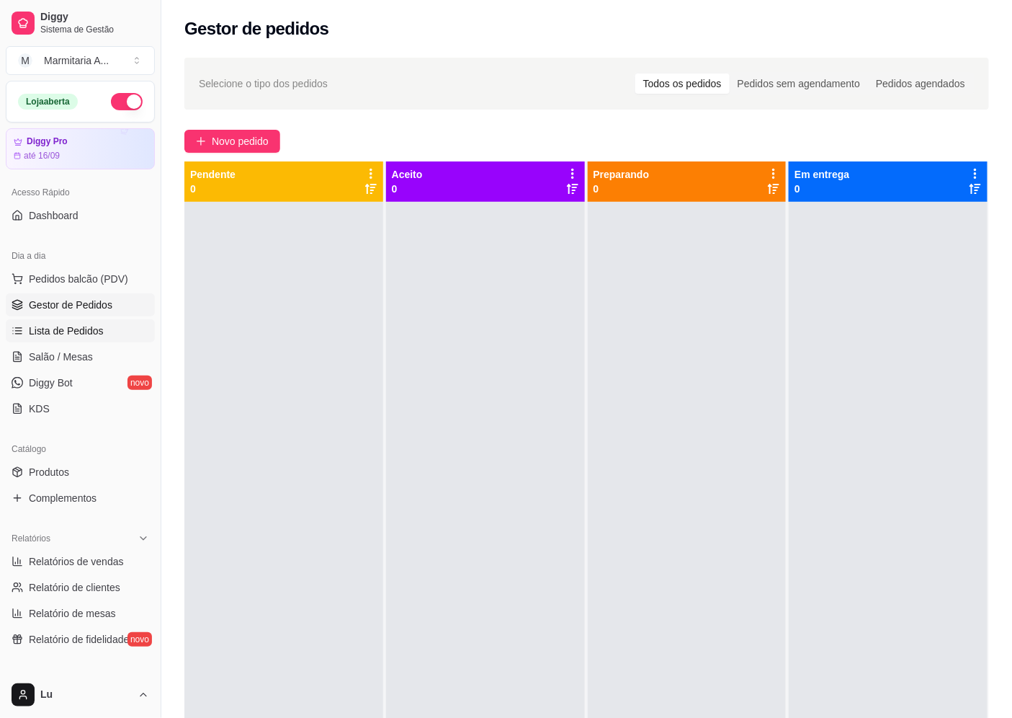
click at [116, 330] on link "Lista de Pedidos" at bounding box center [80, 330] width 149 height 23
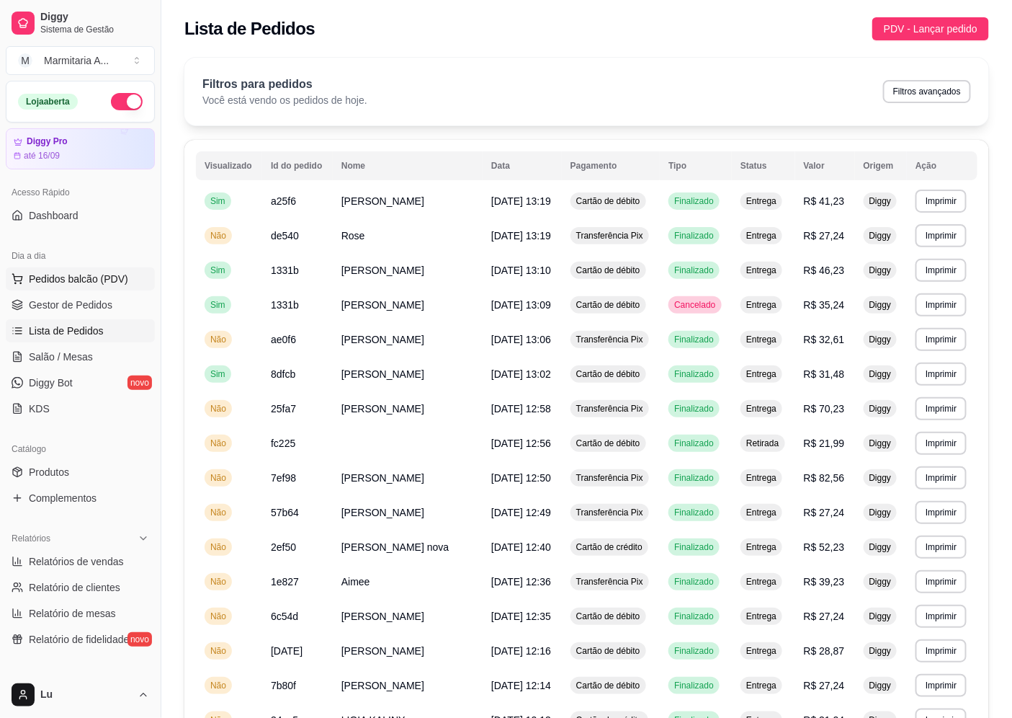
click at [68, 275] on span "Pedidos balcão (PDV)" at bounding box center [78, 279] width 99 height 14
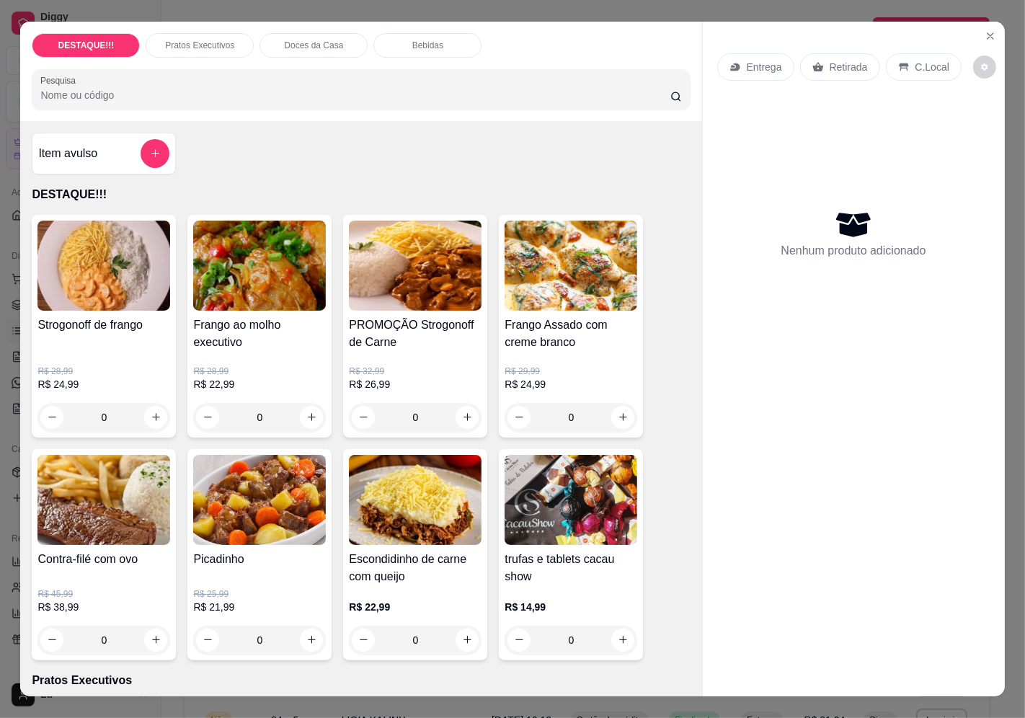
click at [834, 63] on p "Retirada" at bounding box center [848, 67] width 38 height 14
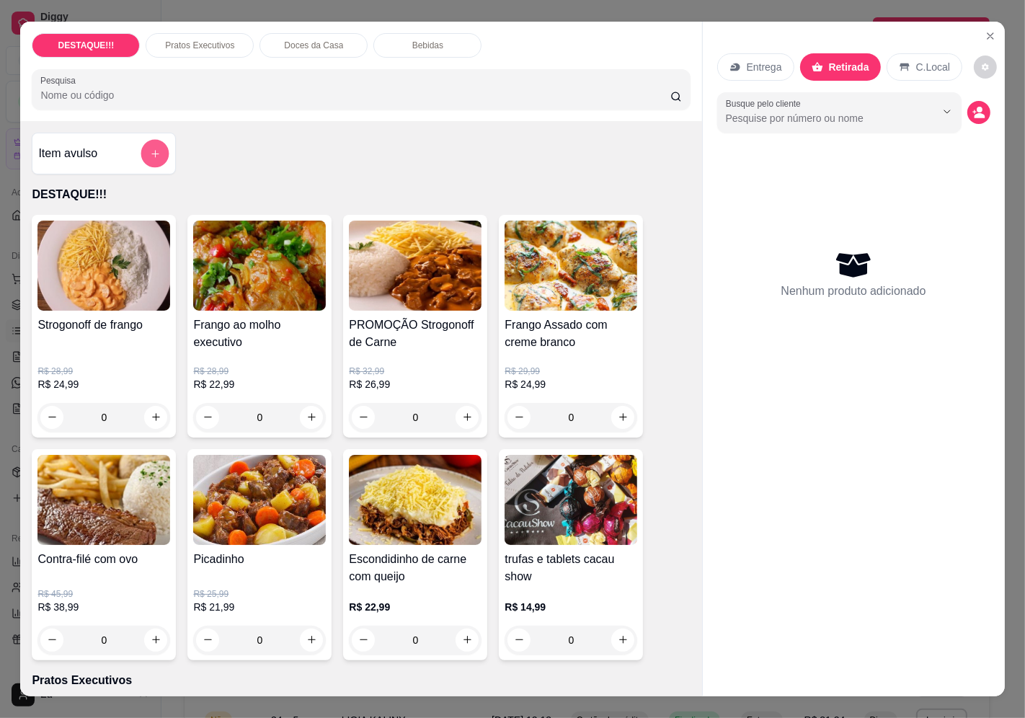
click at [159, 146] on button "add-separate-item" at bounding box center [155, 153] width 28 height 28
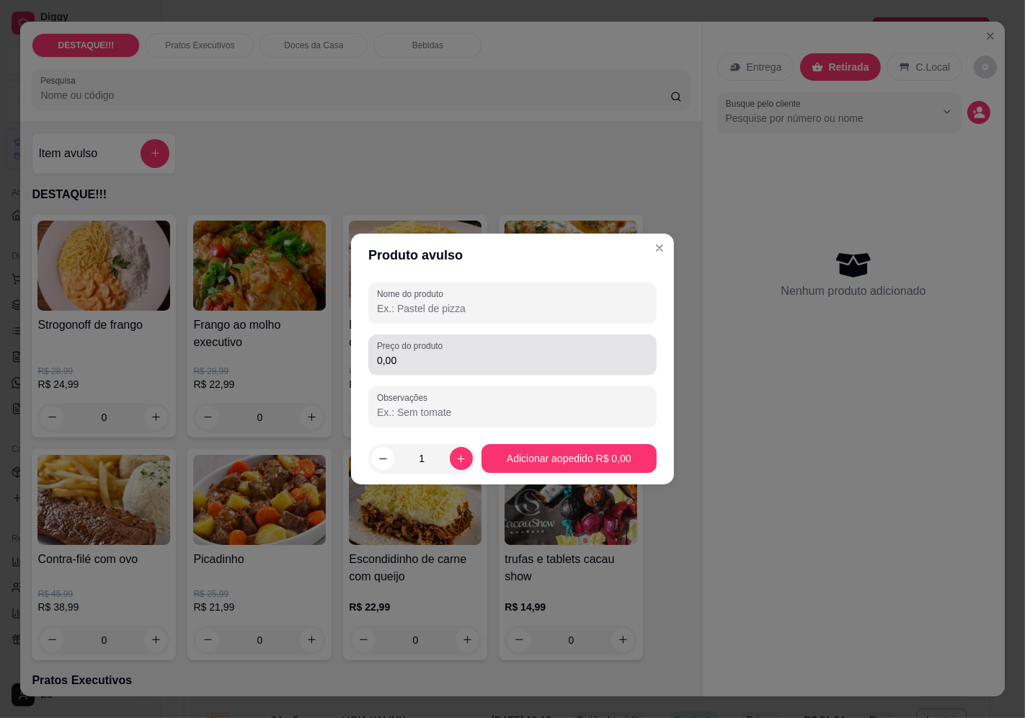
click at [411, 351] on label "Preço do produto" at bounding box center [412, 345] width 71 height 12
click at [411, 353] on input "0,00" at bounding box center [512, 360] width 271 height 14
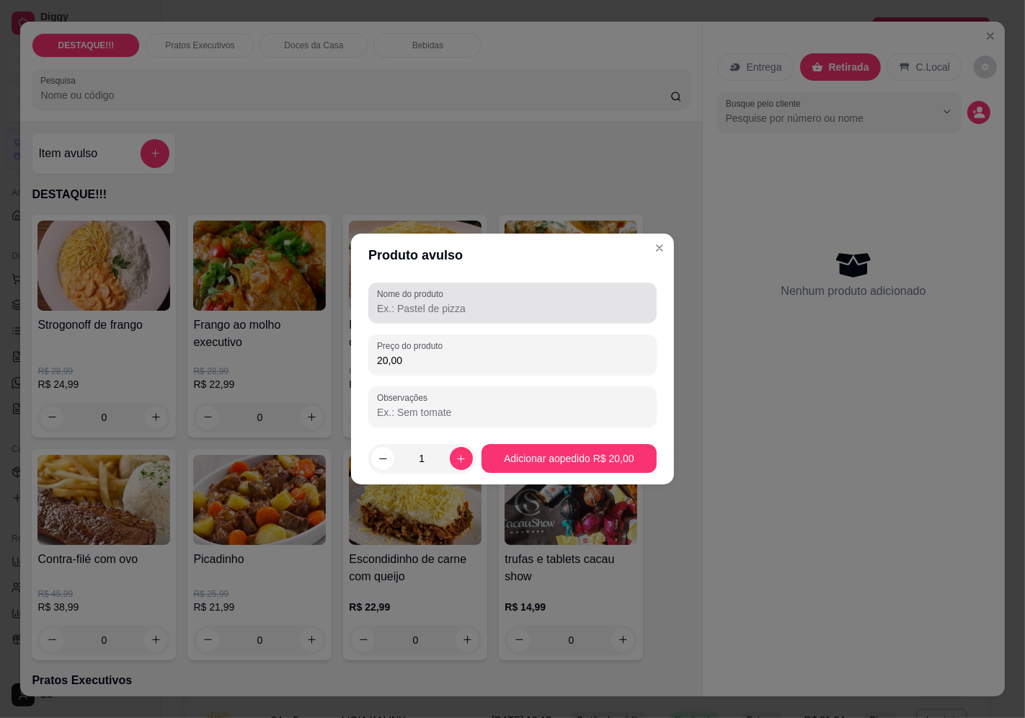
type input "20,00"
click at [566, 312] on input "Nome do produto" at bounding box center [512, 308] width 271 height 14
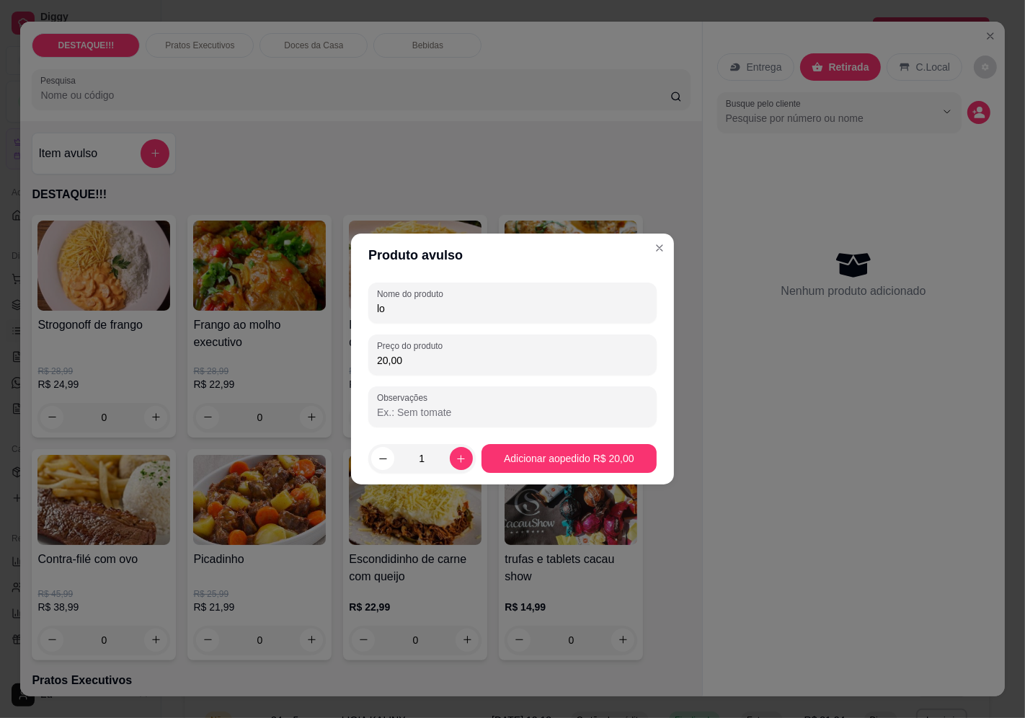
type input "loy"
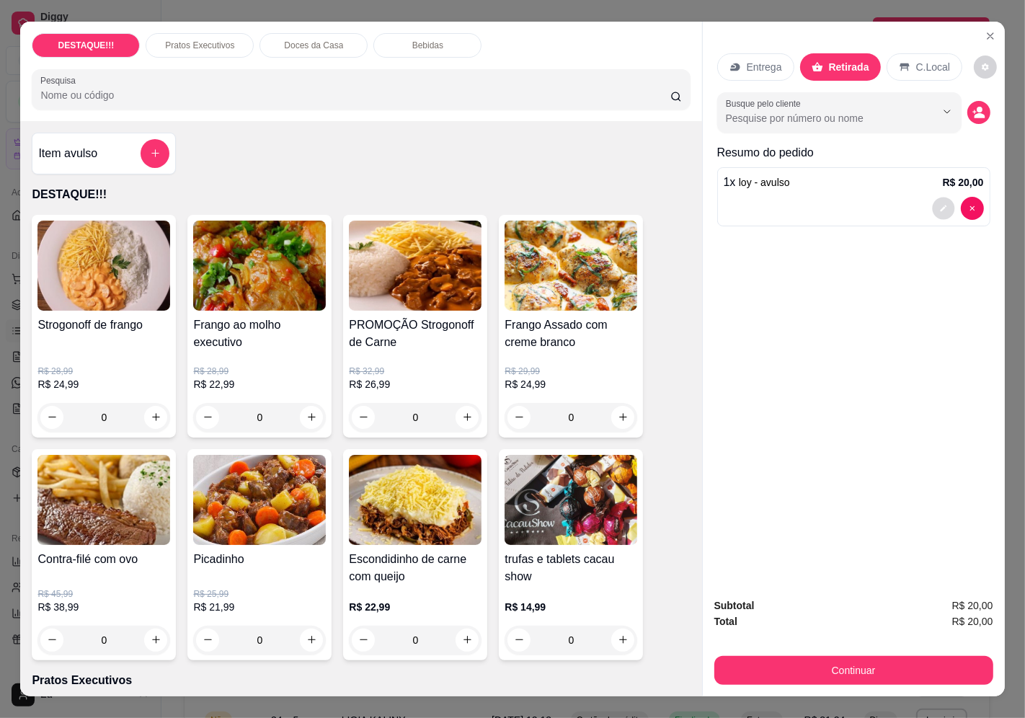
click at [937, 197] on button "decrease-product-quantity" at bounding box center [943, 208] width 22 height 22
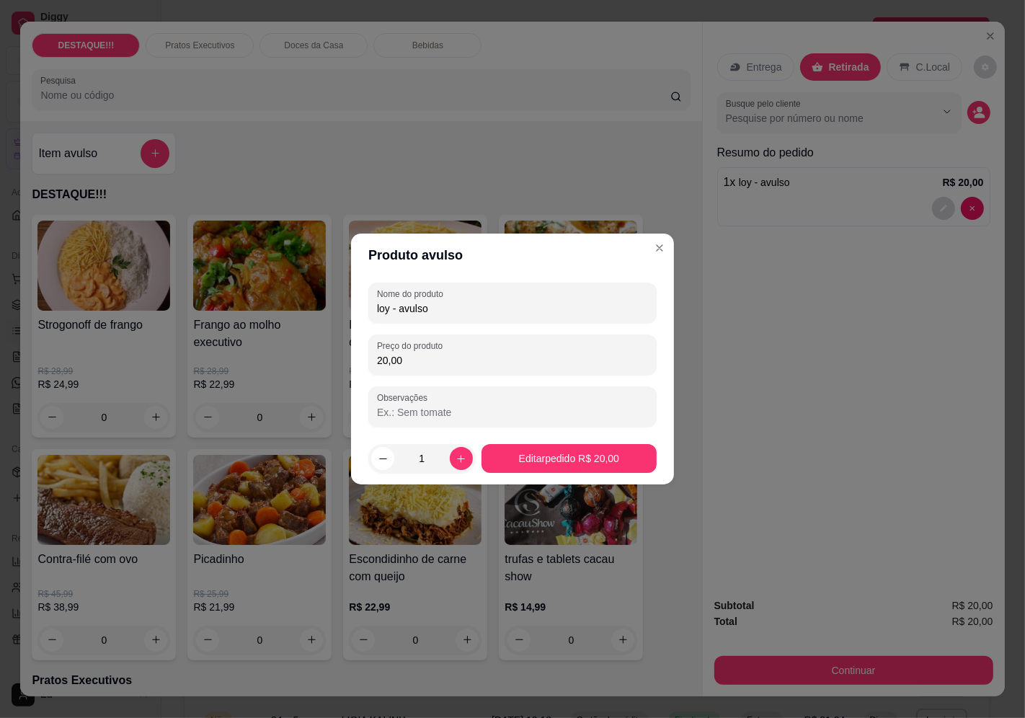
drag, startPoint x: 483, startPoint y: 298, endPoint x: 260, endPoint y: 300, distance: 222.7
click at [260, 300] on div "Produto avulso Nome do produto loy - avulso Preço do produto 20,00 Observações …" at bounding box center [512, 359] width 1025 height 718
drag, startPoint x: 440, startPoint y: 311, endPoint x: 277, endPoint y: 257, distance: 172.0
click at [253, 290] on div "Produto avulso Nome do produto loy - avulso Preço do produto 20,00 Observações …" at bounding box center [512, 359] width 1025 height 718
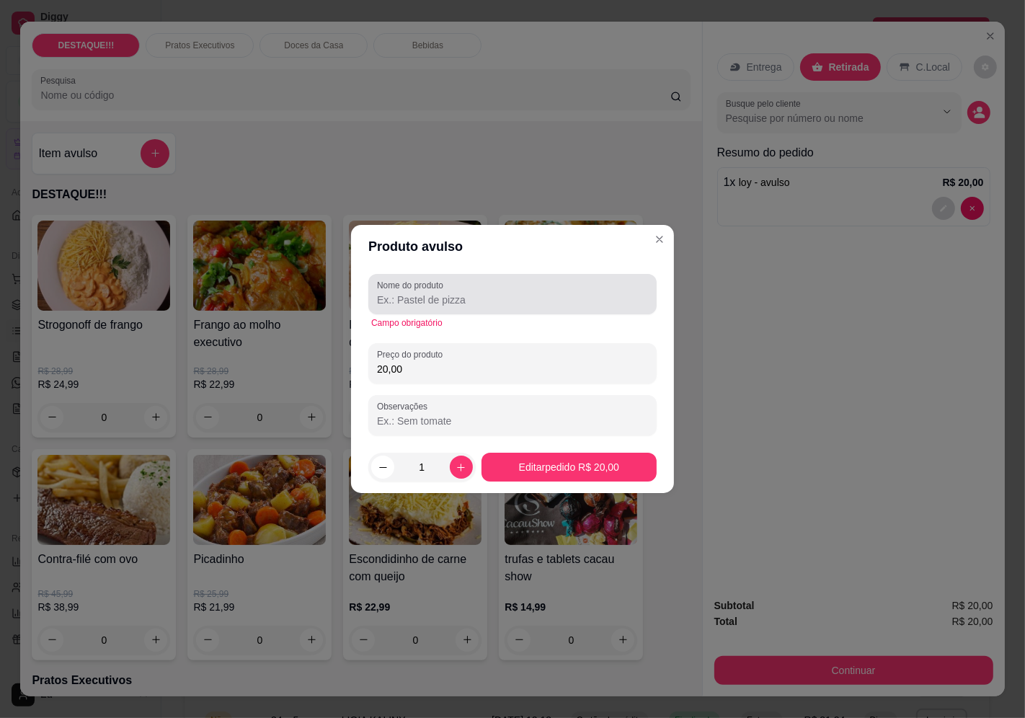
drag, startPoint x: 450, startPoint y: 283, endPoint x: 461, endPoint y: 280, distance: 11.4
click at [454, 283] on div "Nome do produto" at bounding box center [512, 294] width 288 height 40
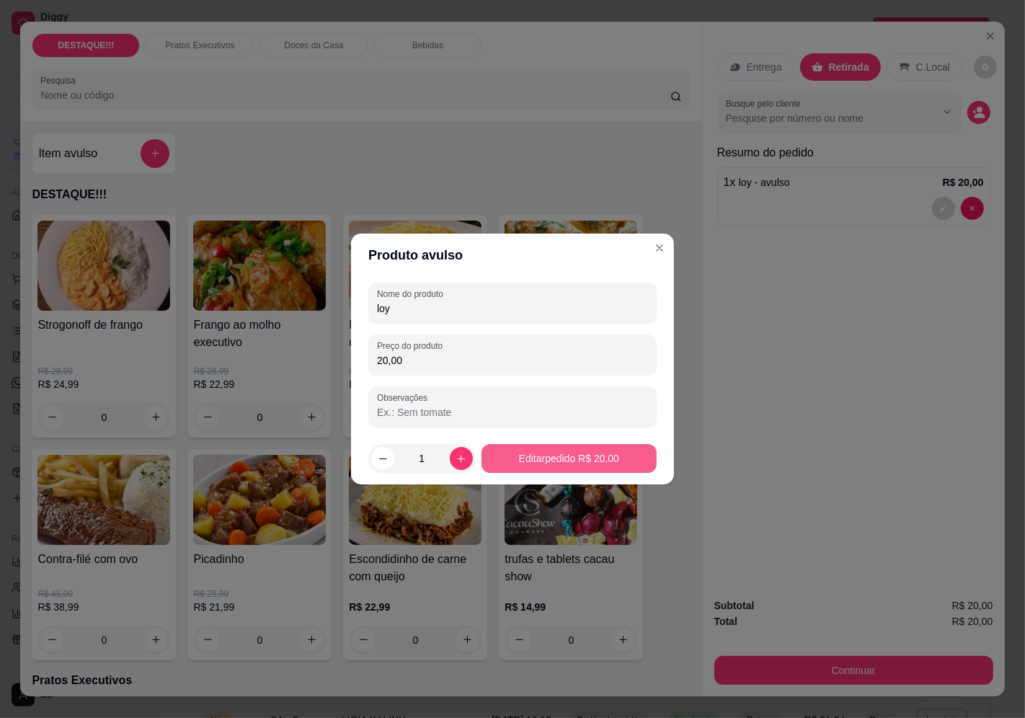
type input "loy"
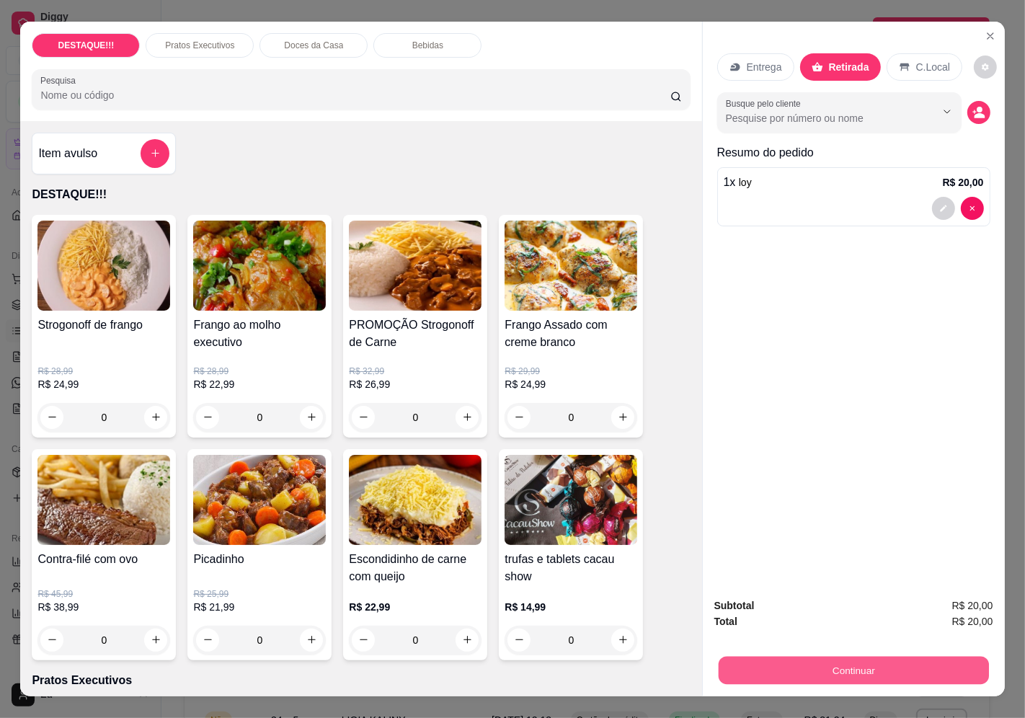
click at [850, 661] on button "Continuar" at bounding box center [853, 670] width 270 height 28
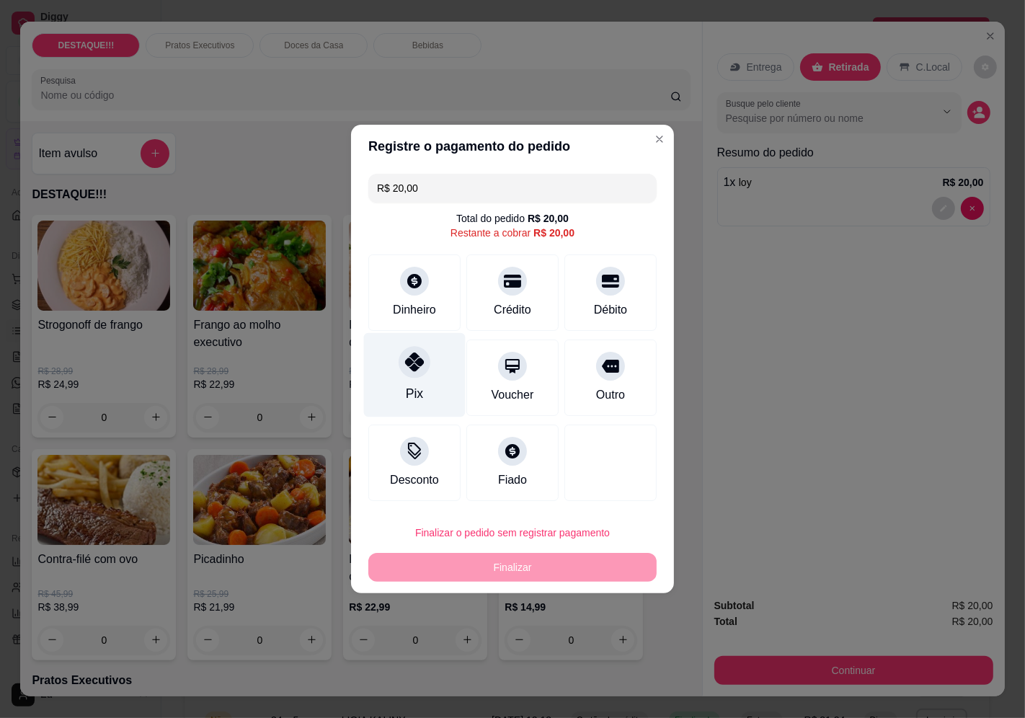
click at [393, 370] on div "Pix" at bounding box center [415, 375] width 102 height 84
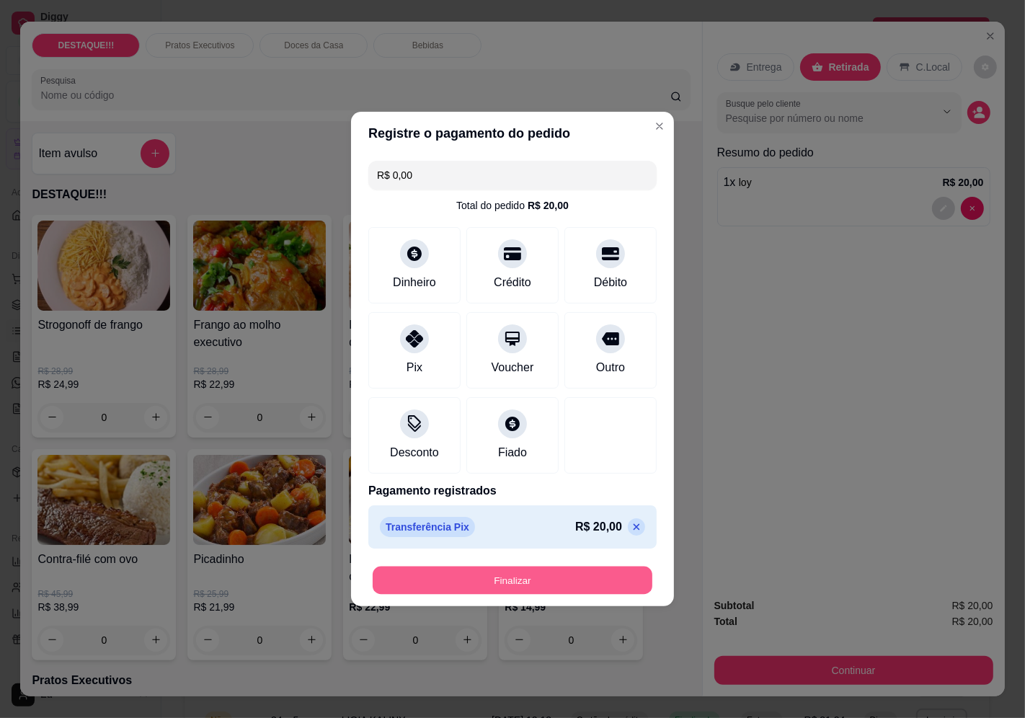
click at [523, 584] on button "Finalizar" at bounding box center [513, 580] width 280 height 28
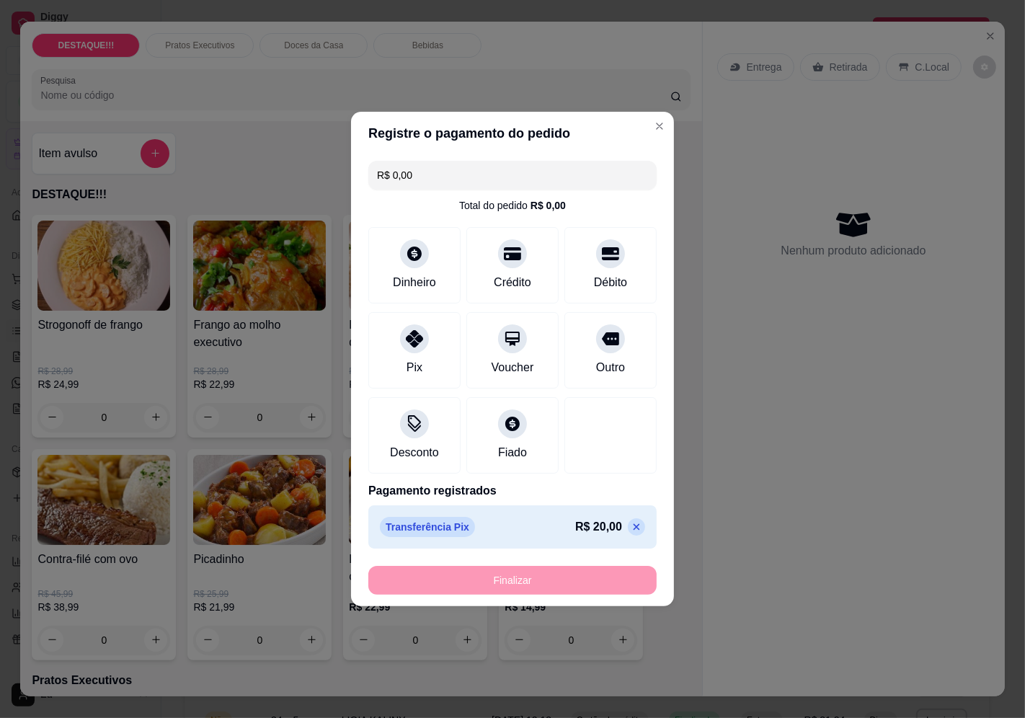
type input "-R$ 20,00"
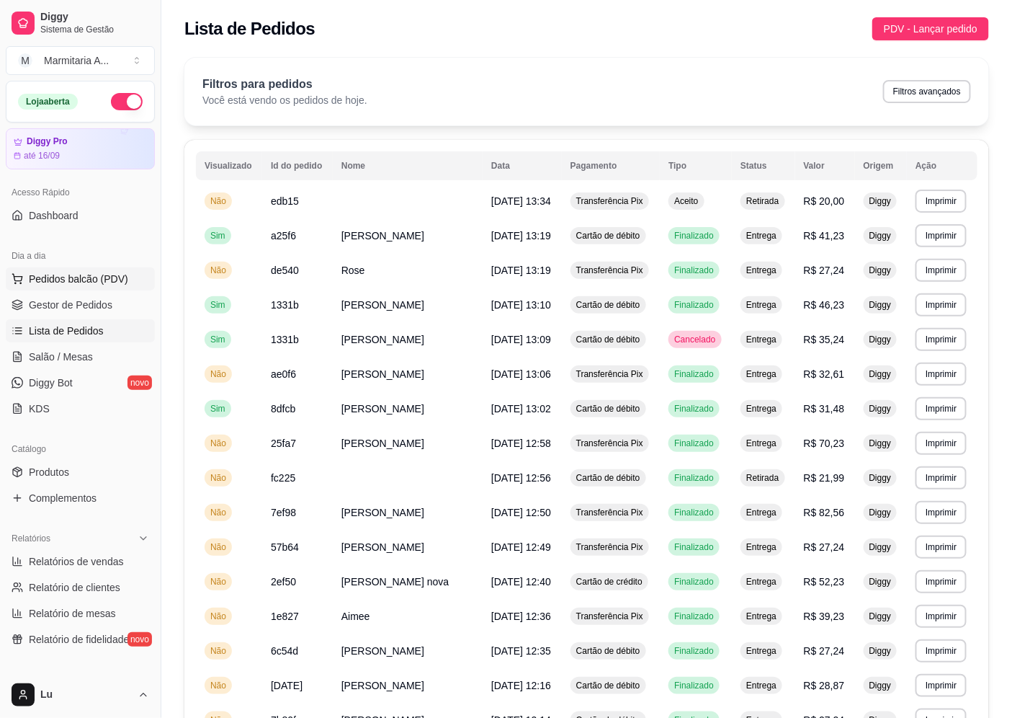
drag, startPoint x: 140, startPoint y: 276, endPoint x: 132, endPoint y: 277, distance: 8.0
click at [135, 277] on button "Pedidos balcão (PDV)" at bounding box center [80, 278] width 149 height 23
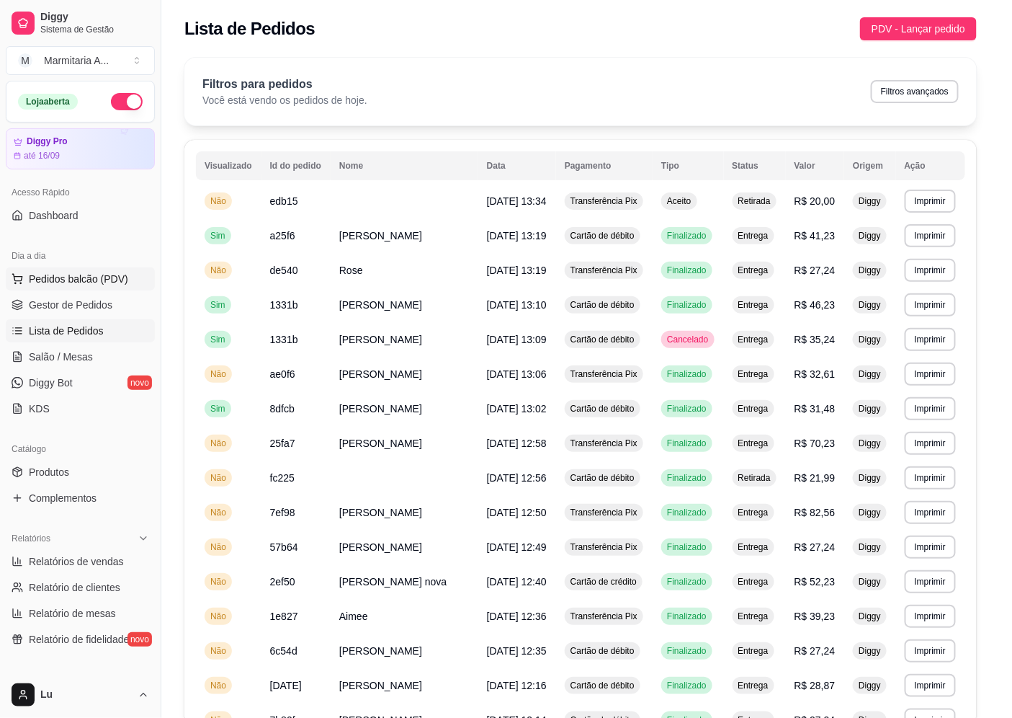
click at [127, 277] on img at bounding box center [100, 264] width 134 height 91
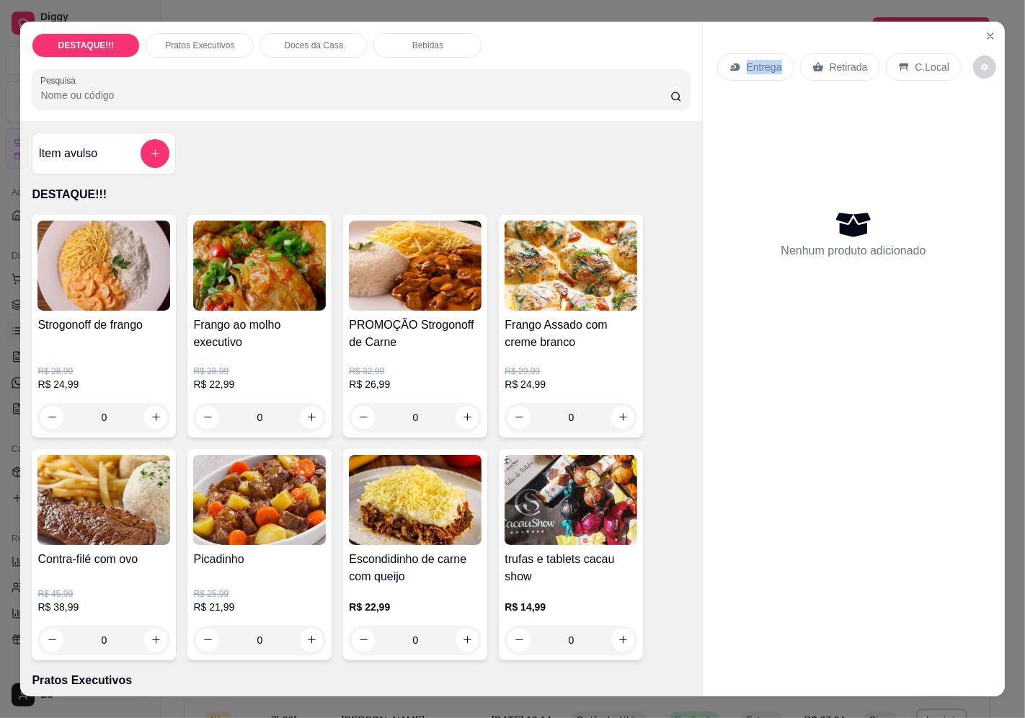
click at [728, 53] on div "Entrega" at bounding box center [755, 66] width 77 height 27
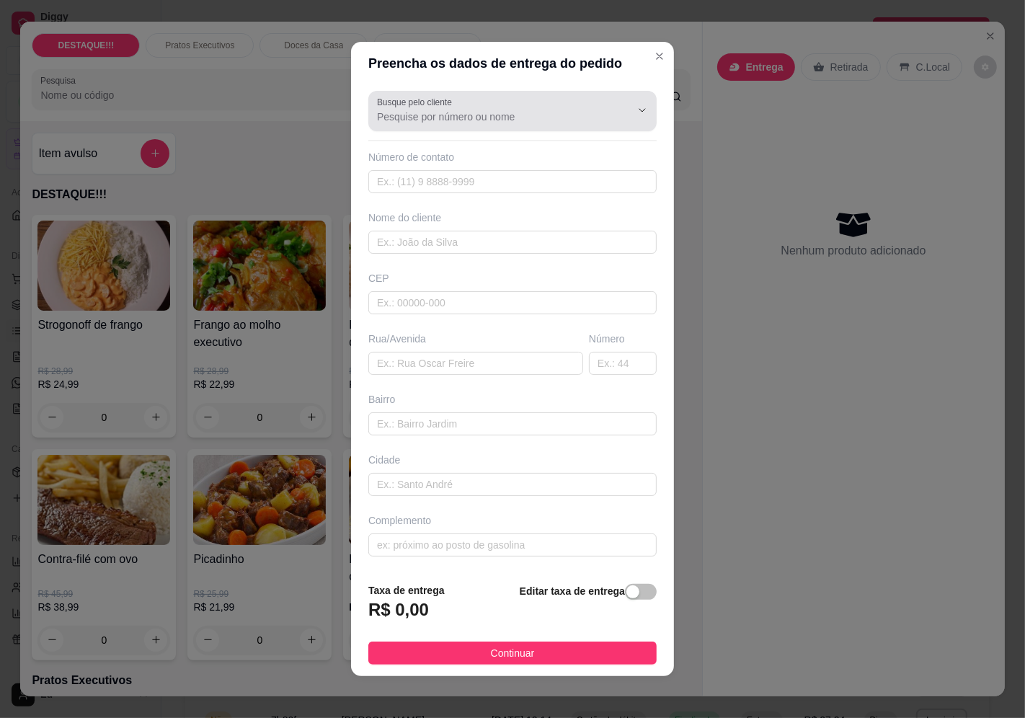
click at [450, 124] on div at bounding box center [512, 111] width 271 height 29
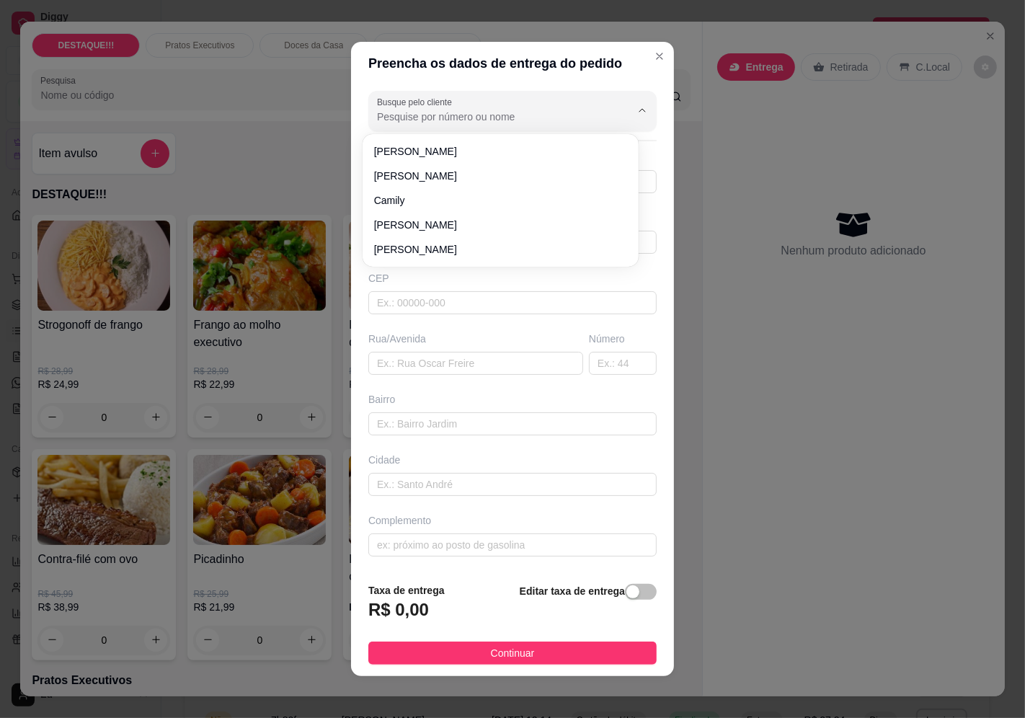
type input "k"
type input "julio"
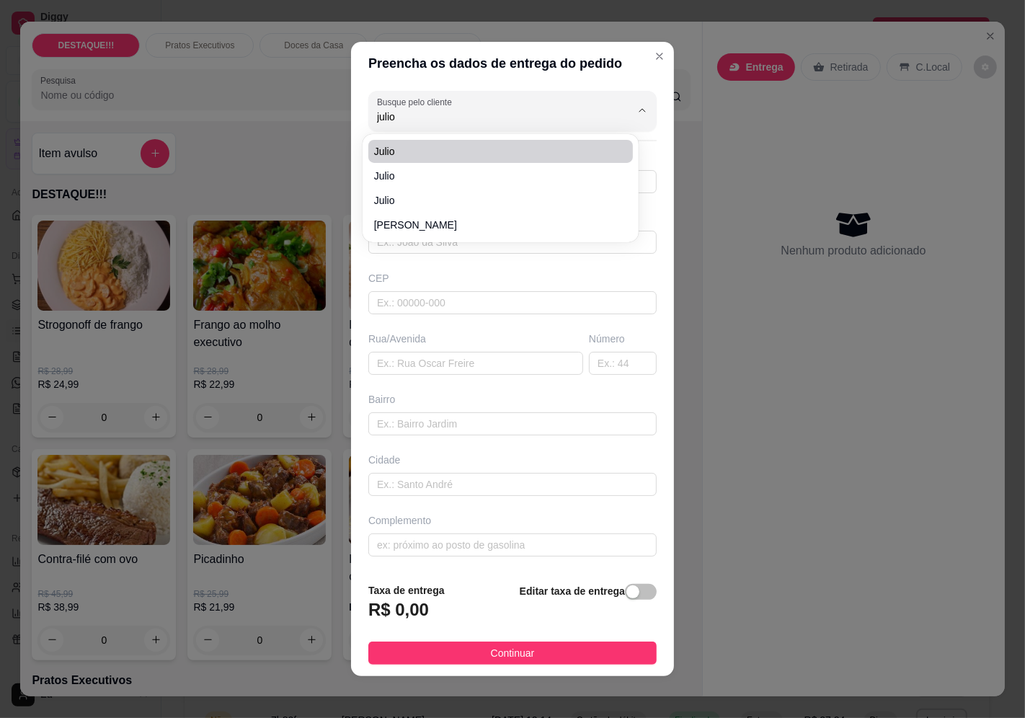
click at [422, 156] on span "julio" at bounding box center [493, 151] width 238 height 14
type input "11988238110"
type input "julio"
type input "04362060"
type input "Rua Engenheiro [PERSON_NAME]"
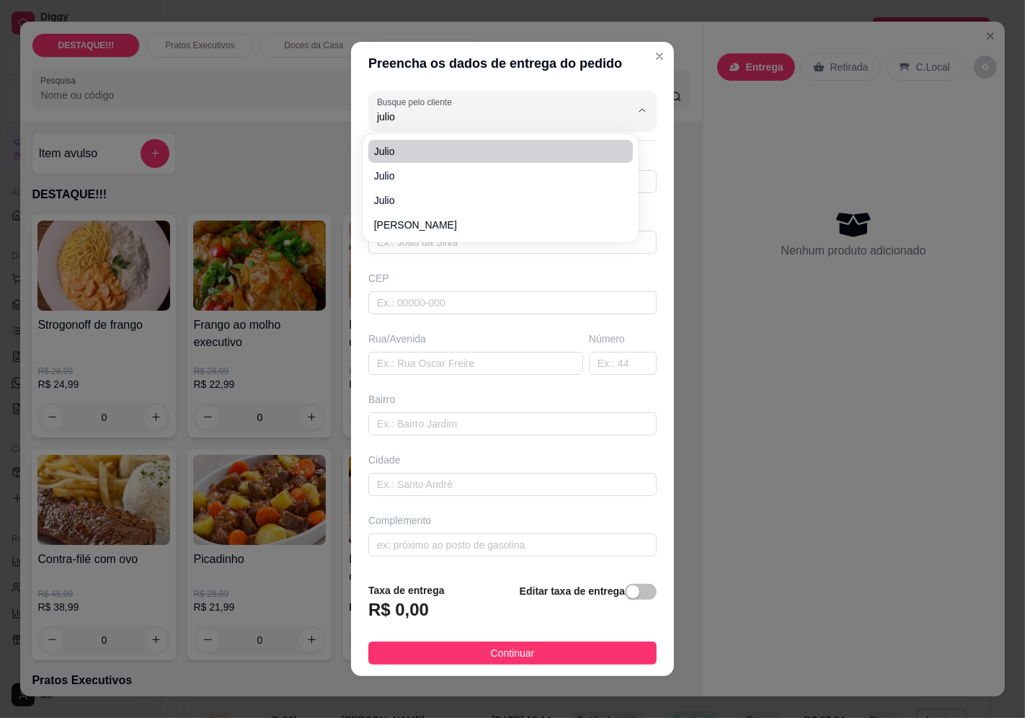
type input "333"
type input "Vila Mascote"
type input "[GEOGRAPHIC_DATA]"
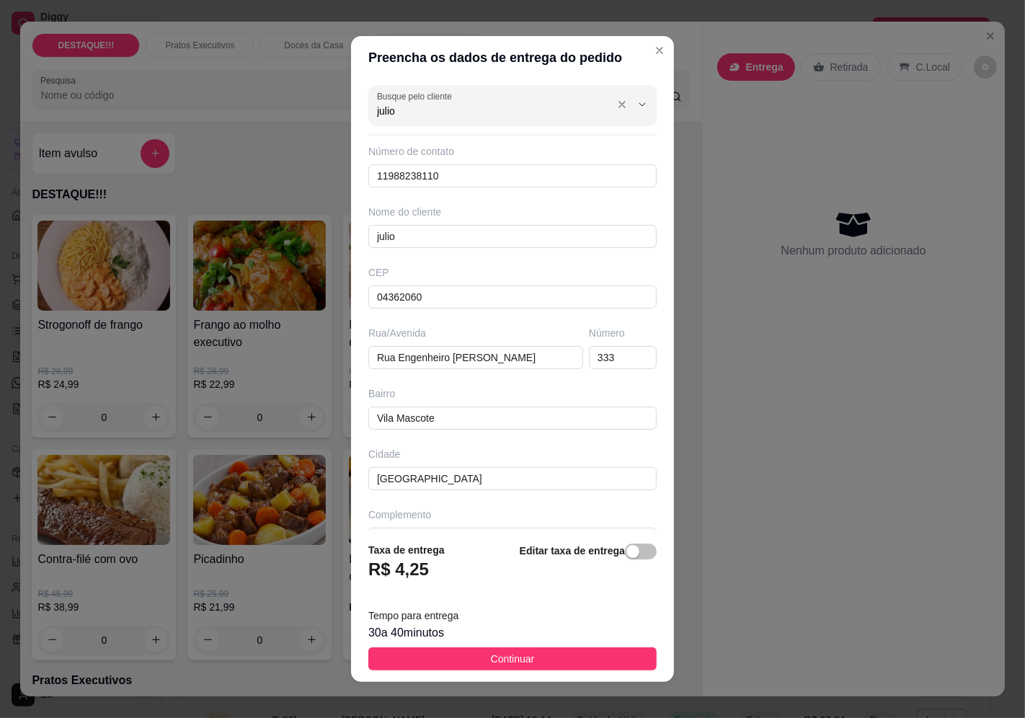
type input "julio"
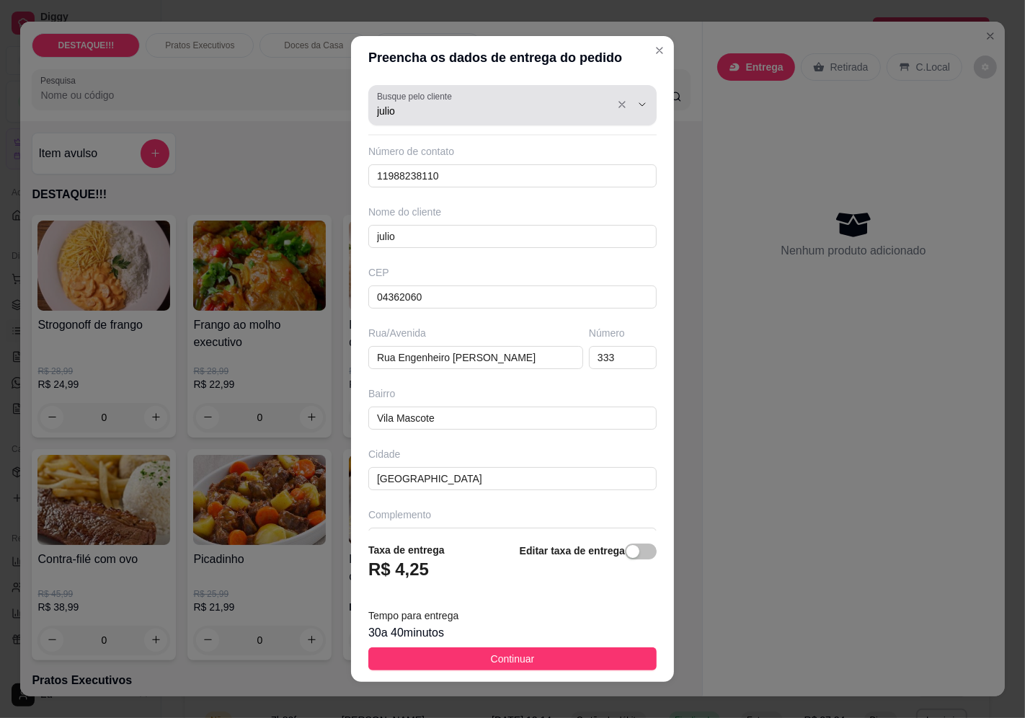
click at [450, 102] on div "julio" at bounding box center [512, 105] width 271 height 29
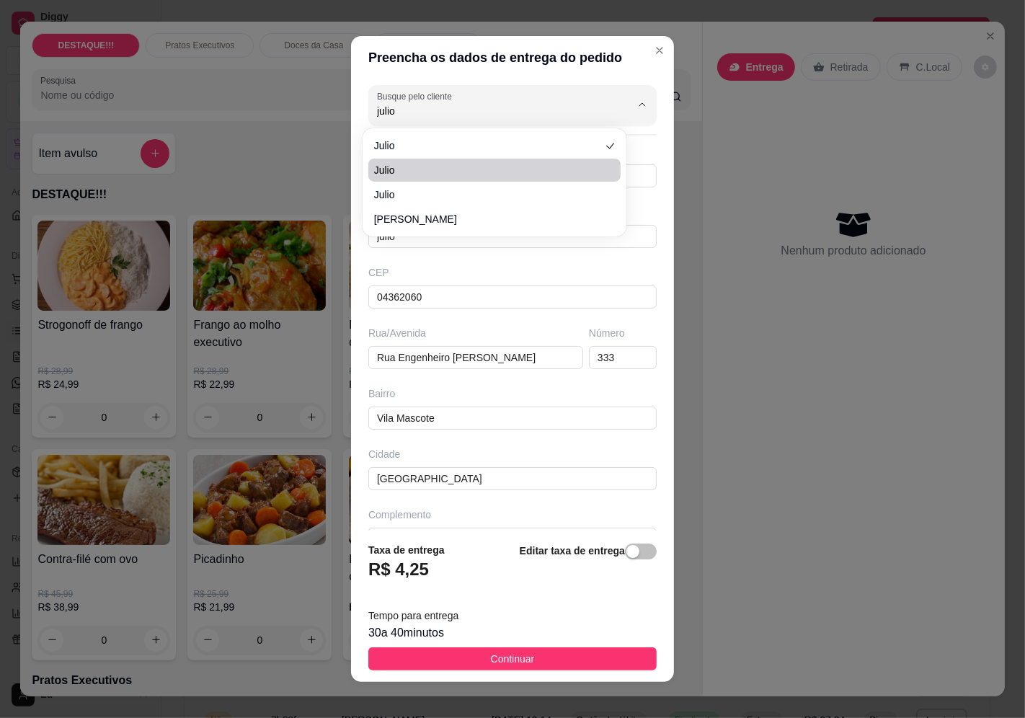
click at [423, 166] on span "julio" at bounding box center [487, 170] width 227 height 14
type input "11976230907"
type input "04363060"
type input "[GEOGRAPHIC_DATA]"
type input "31"
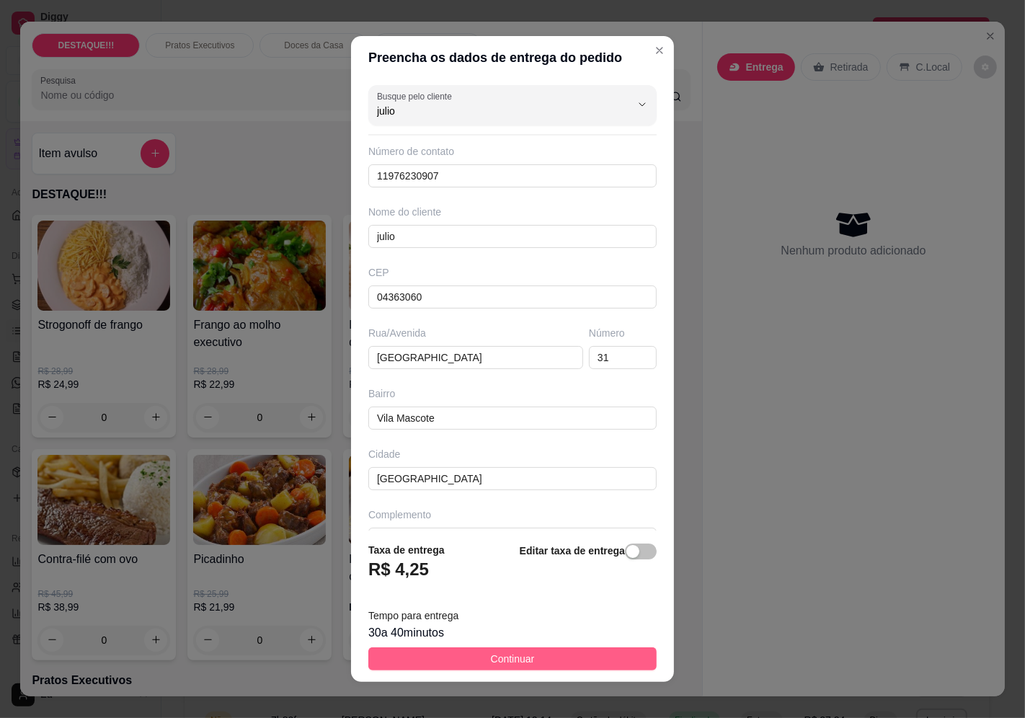
click at [585, 650] on button "Continuar" at bounding box center [512, 658] width 288 height 23
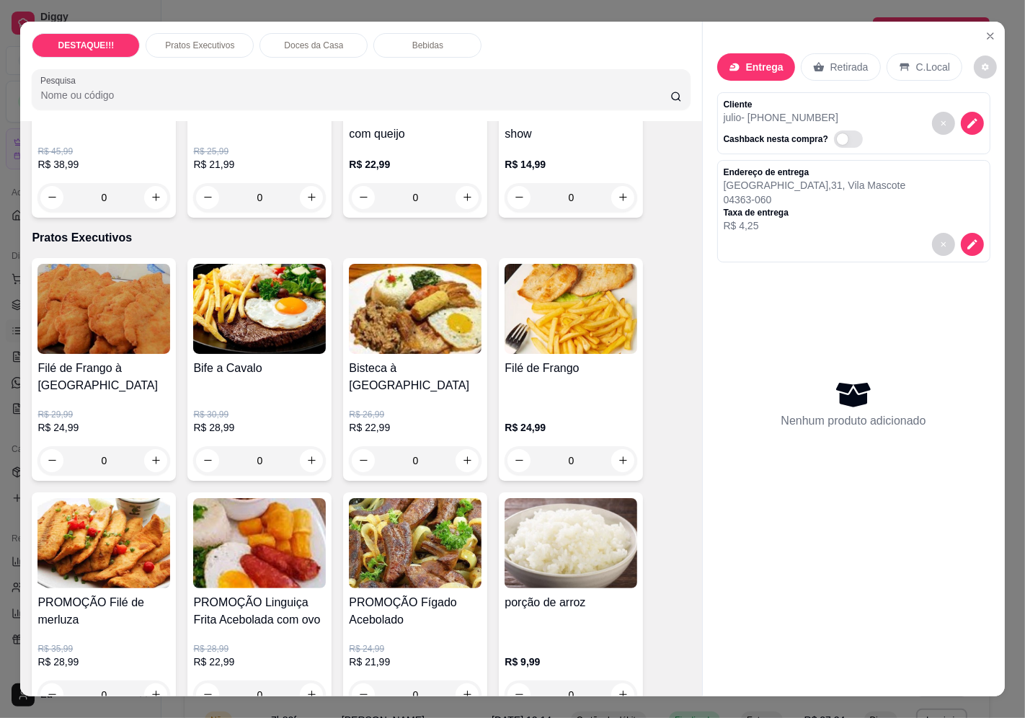
scroll to position [560, 0]
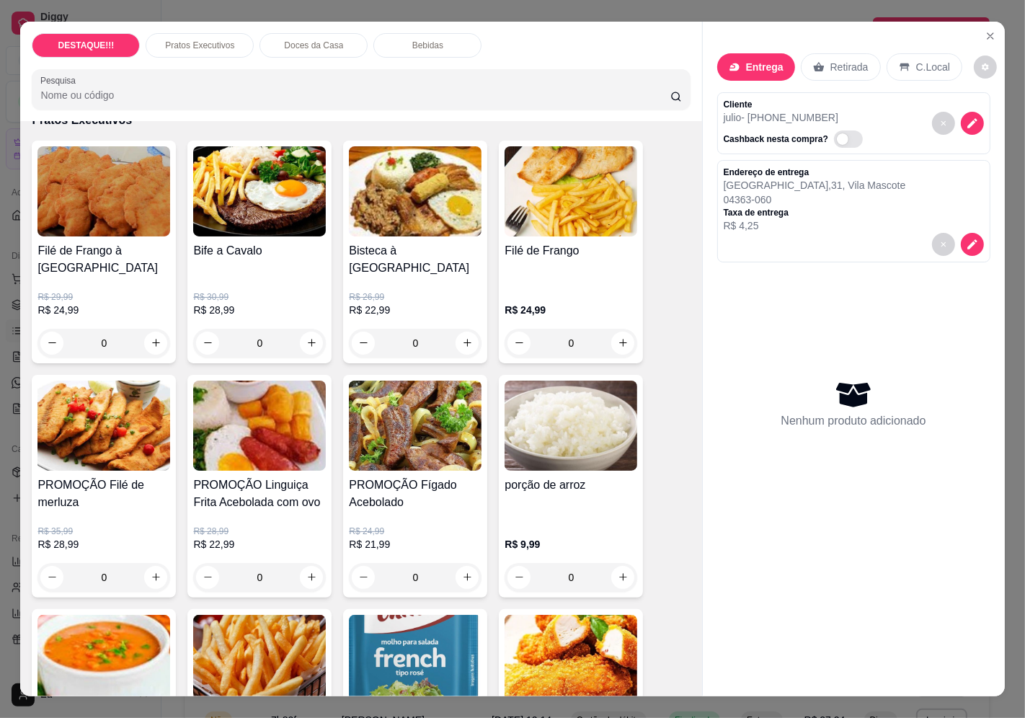
click at [284, 291] on p "R$ 30,99" at bounding box center [259, 297] width 133 height 12
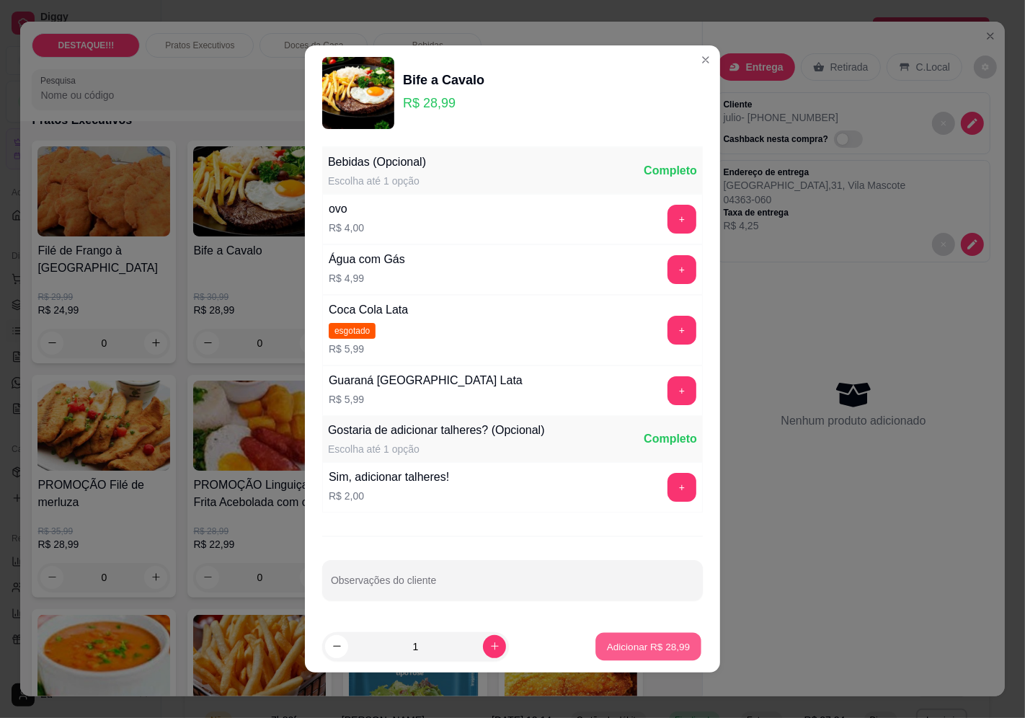
click at [628, 653] on p "Adicionar R$ 28,99" at bounding box center [649, 646] width 84 height 14
type input "1"
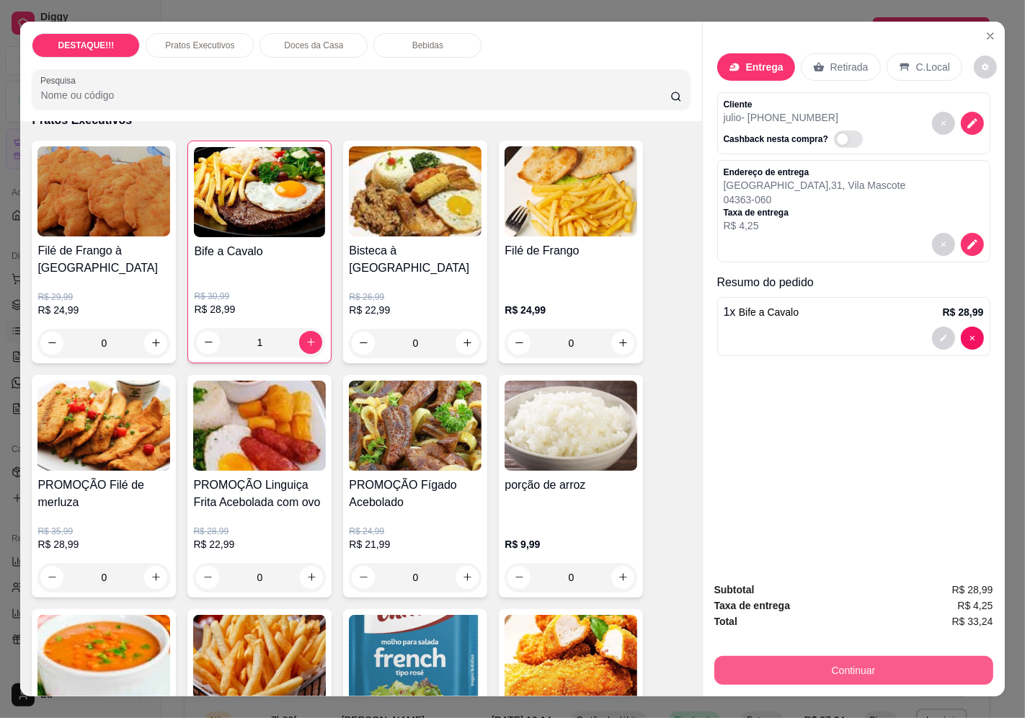
click at [878, 656] on button "Continuar" at bounding box center [853, 670] width 279 height 29
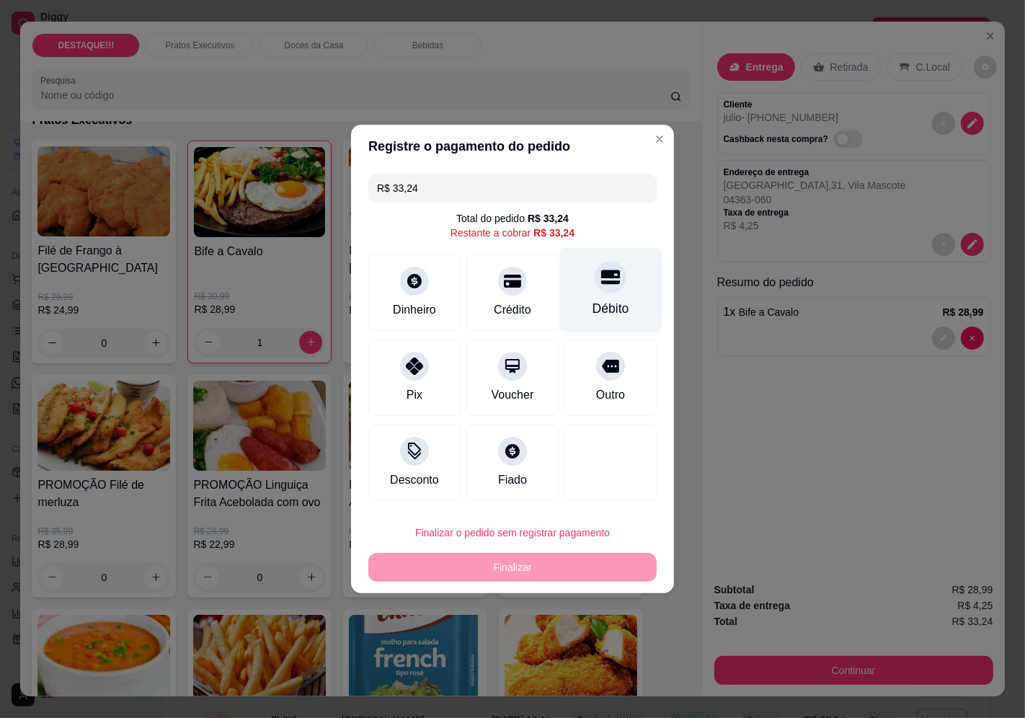
click at [607, 285] on icon at bounding box center [610, 276] width 19 height 19
type input "R$ 0,00"
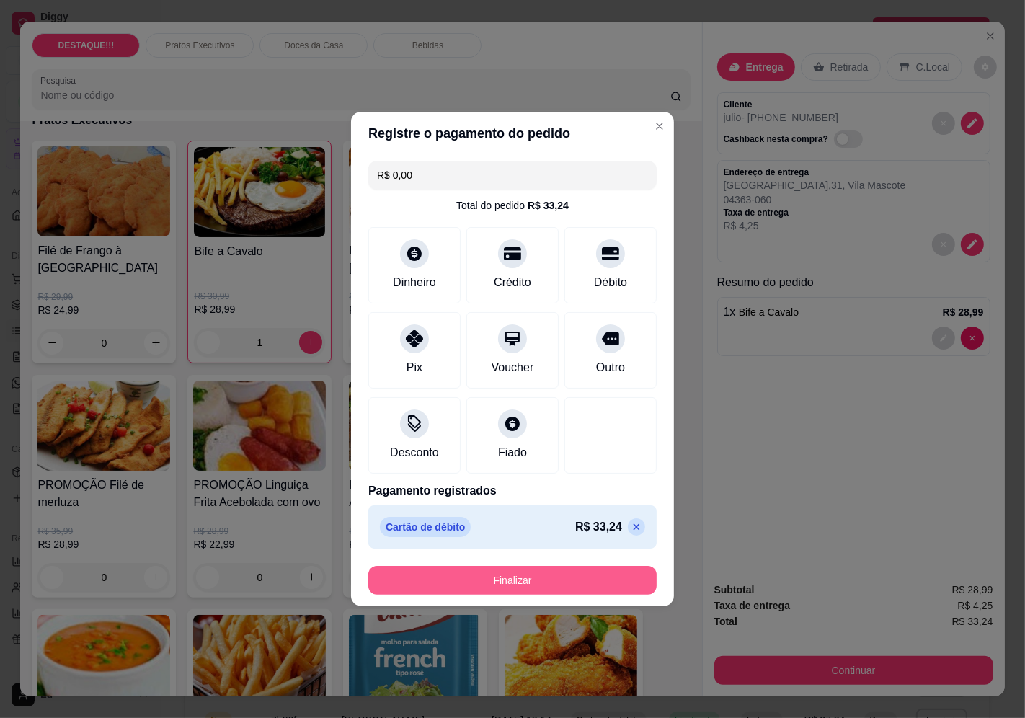
click at [589, 584] on button "Finalizar" at bounding box center [512, 580] width 288 height 29
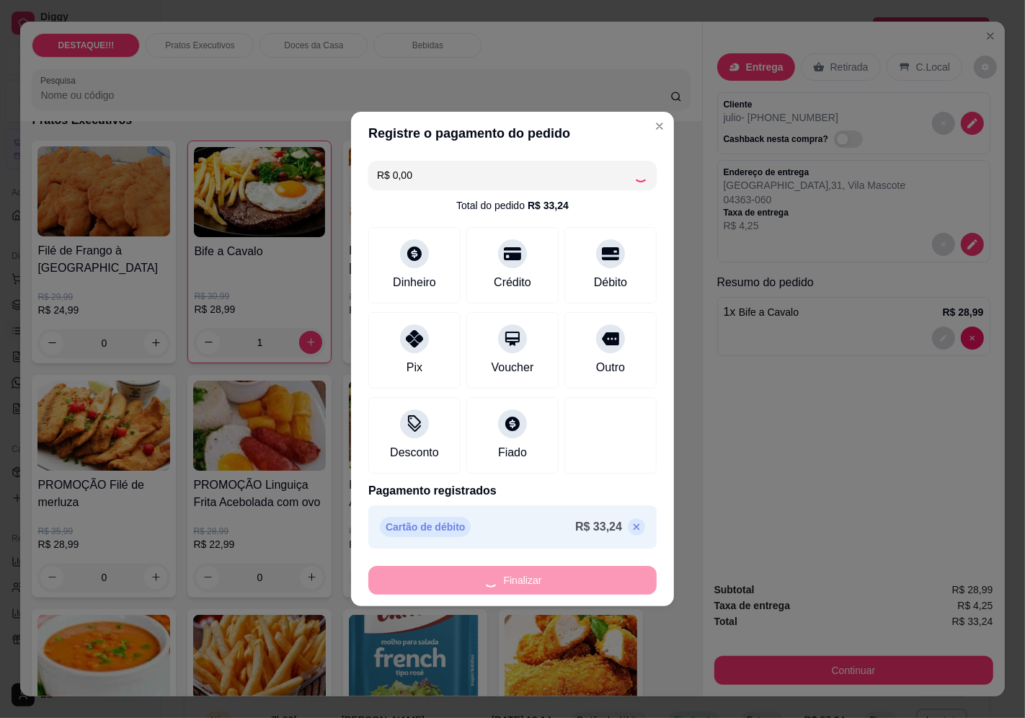
type input "0"
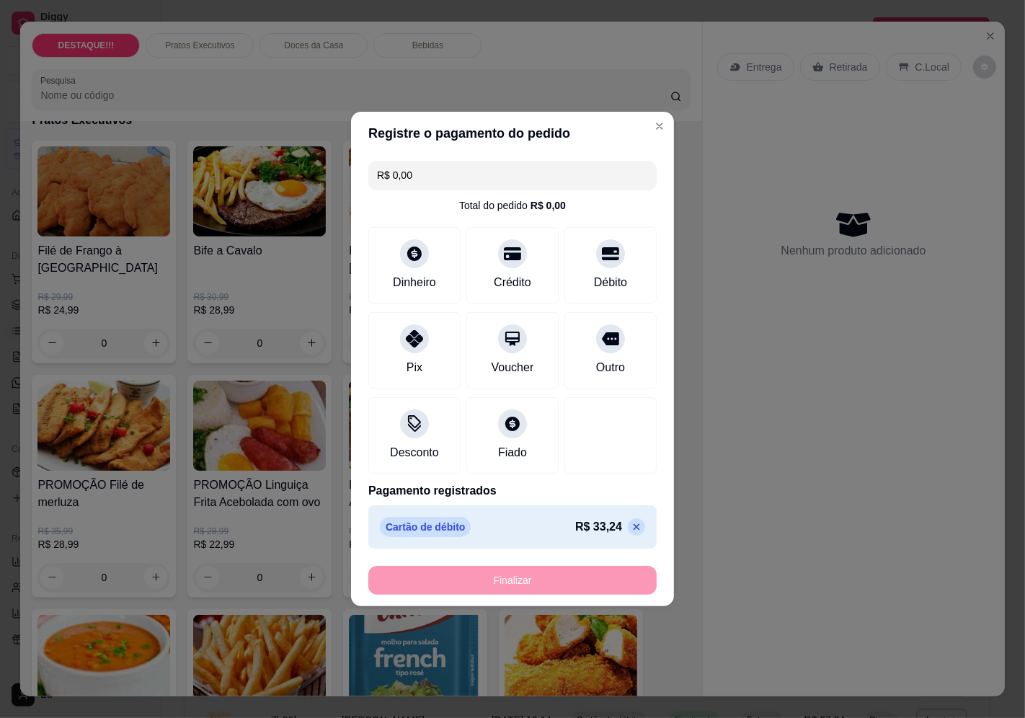
type input "-R$ 33,24"
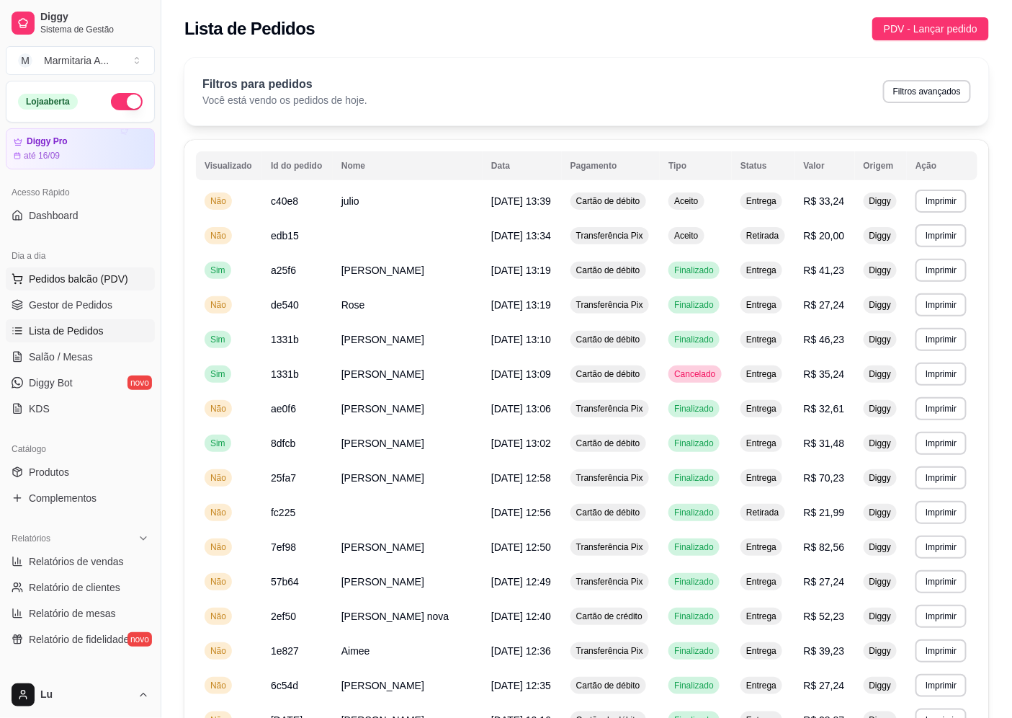
click at [99, 274] on span "Pedidos balcão (PDV)" at bounding box center [78, 279] width 99 height 14
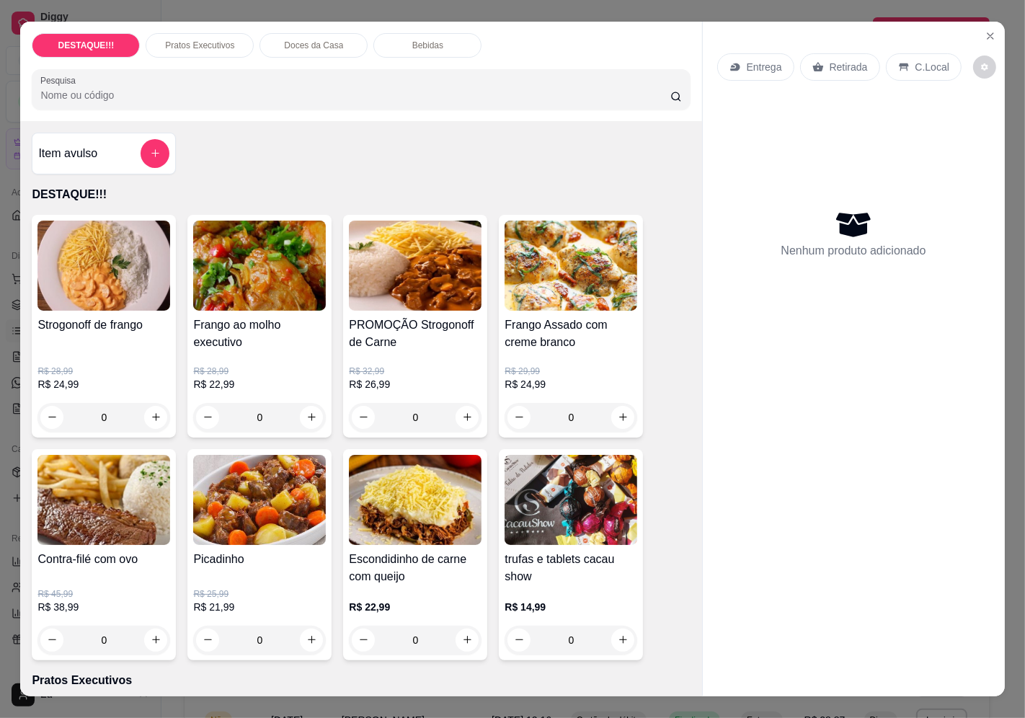
click at [830, 67] on p "Retirada" at bounding box center [848, 67] width 38 height 14
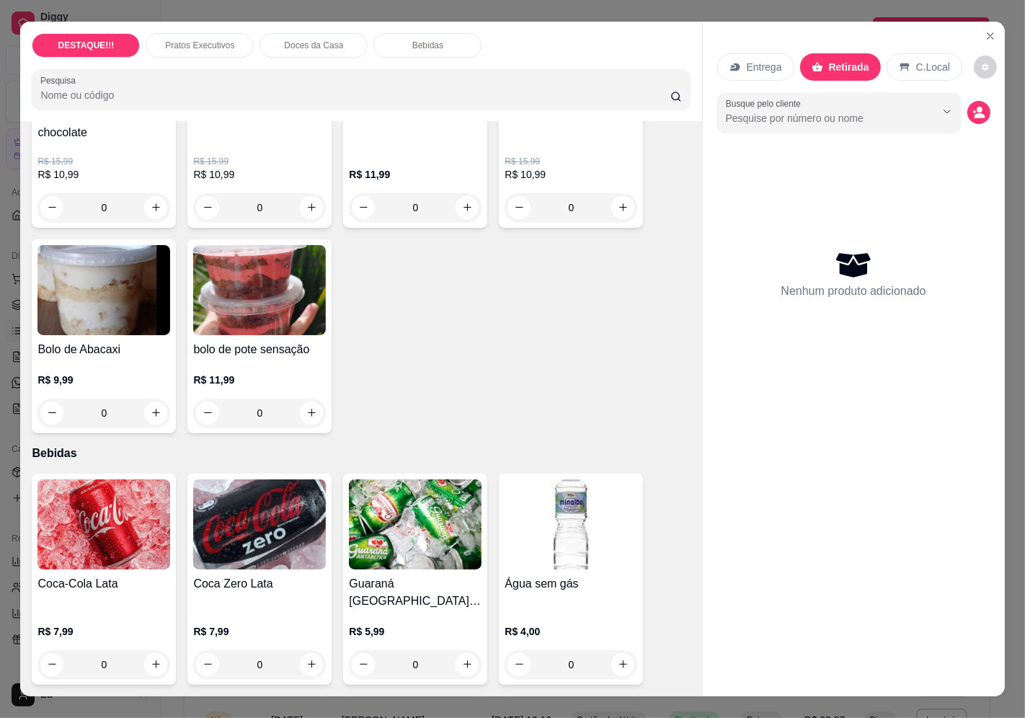
scroll to position [1441, 0]
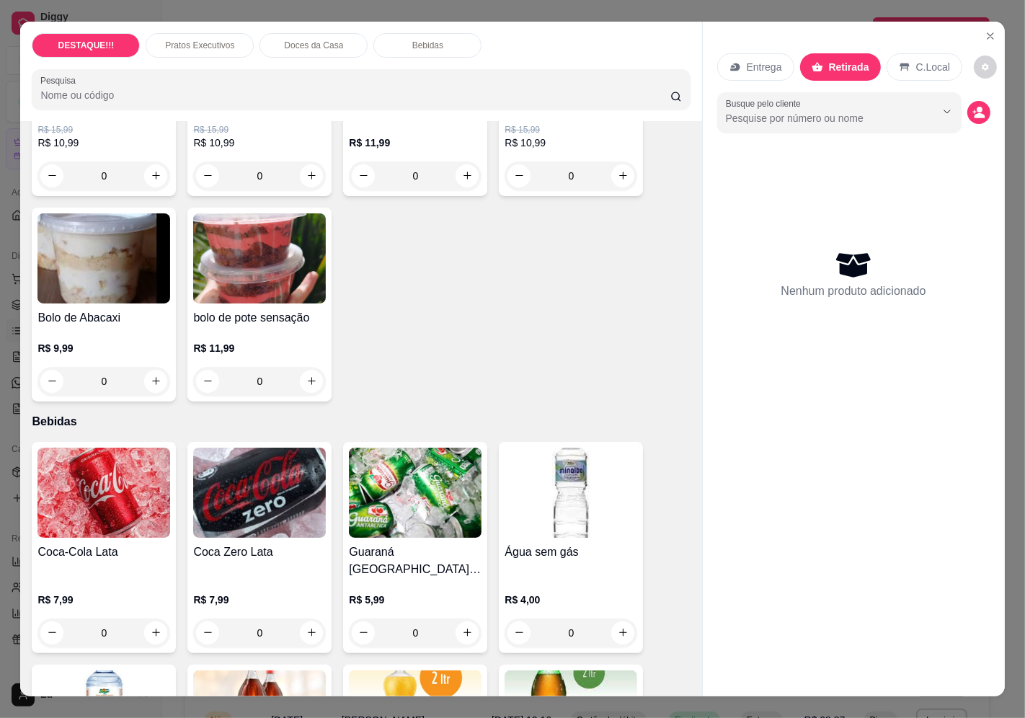
click at [765, 343] on div "Nenhum produto adicionado" at bounding box center [853, 274] width 273 height 282
